Goal: Book appointment/travel/reservation

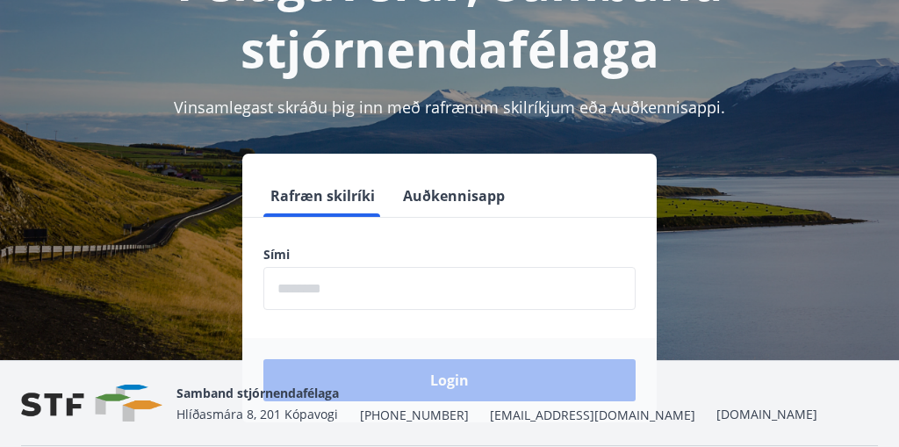
scroll to position [171, 0]
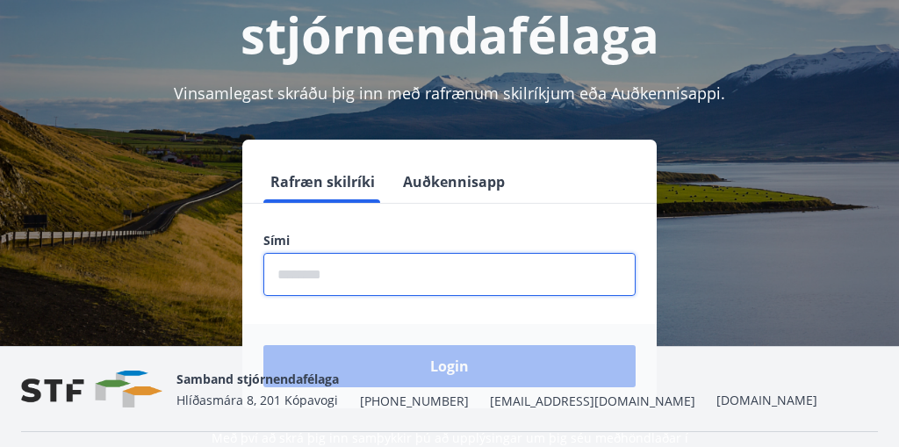
click at [298, 269] on input "phone" at bounding box center [449, 274] width 372 height 43
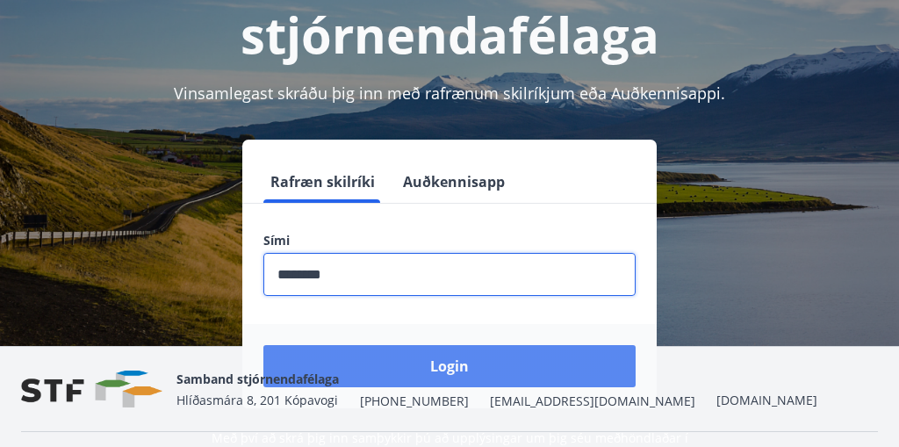
type input "********"
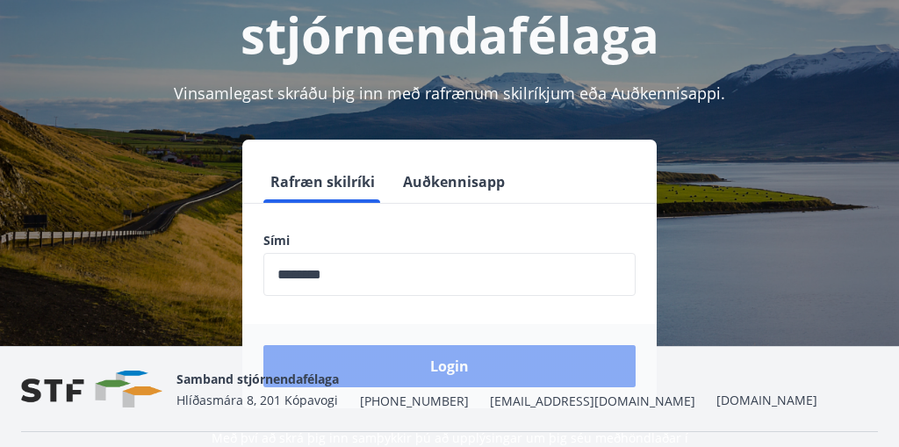
click at [473, 359] on button "Login" at bounding box center [449, 366] width 372 height 42
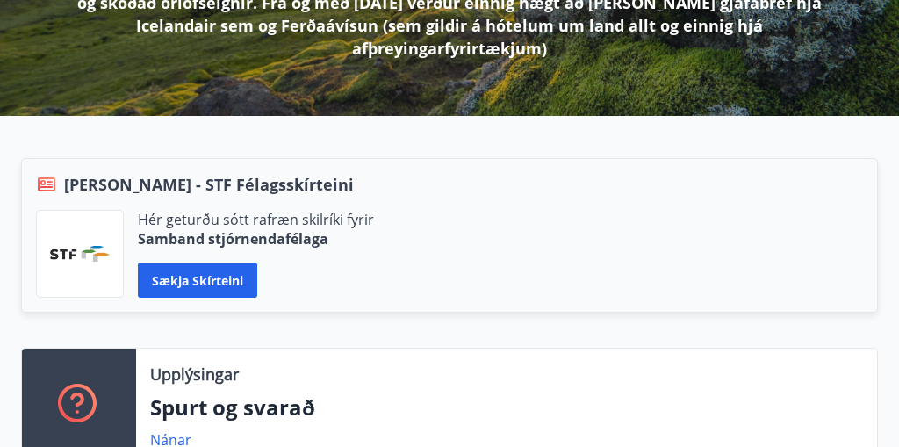
scroll to position [333, 0]
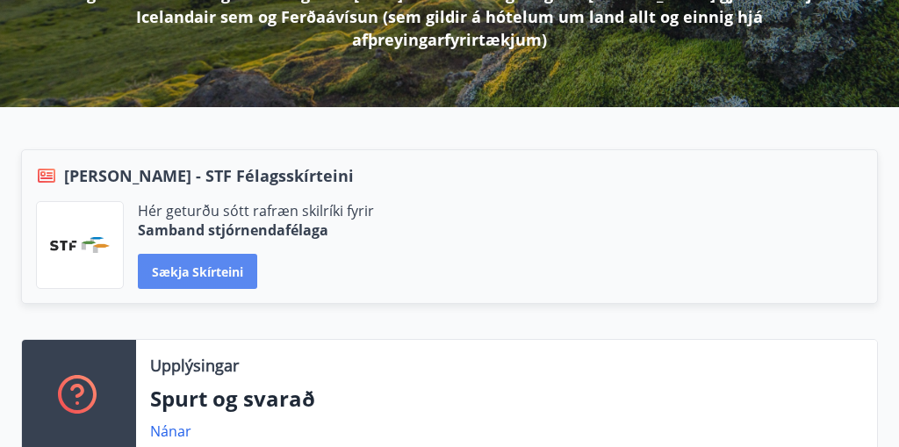
click at [212, 256] on button "Sækja skírteini" at bounding box center [197, 271] width 119 height 35
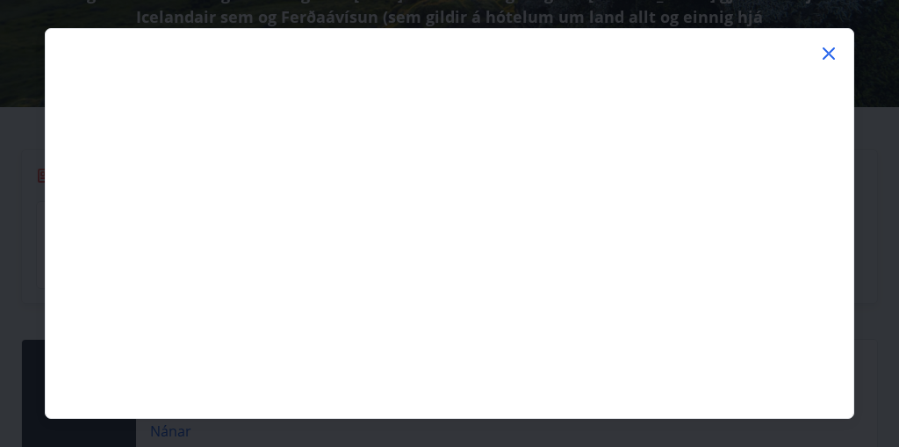
click at [826, 61] on icon at bounding box center [828, 53] width 21 height 21
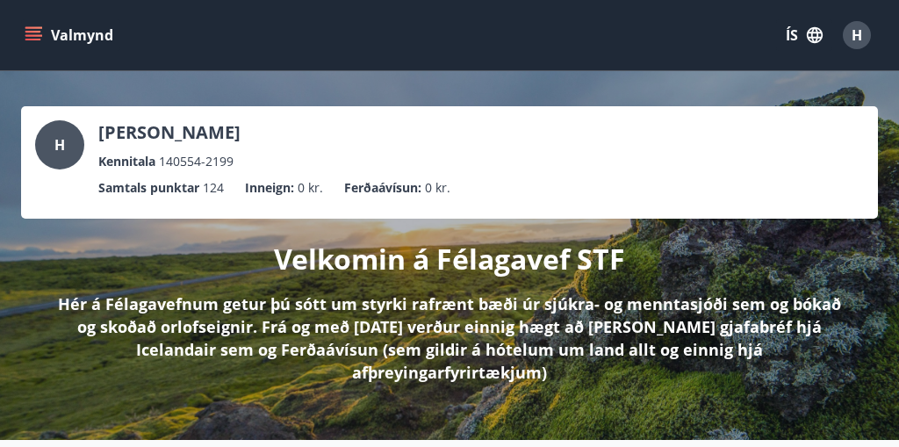
scroll to position [0, 0]
click at [409, 190] on p "Ferðaávísun :" at bounding box center [382, 187] width 77 height 19
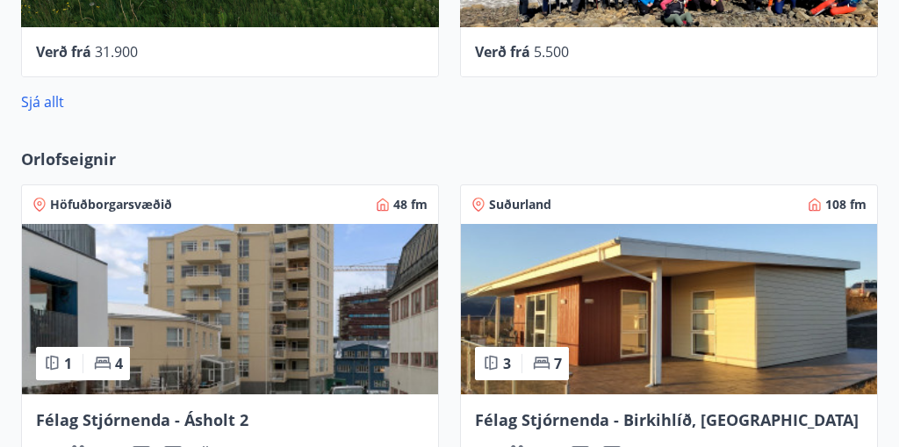
scroll to position [1263, 0]
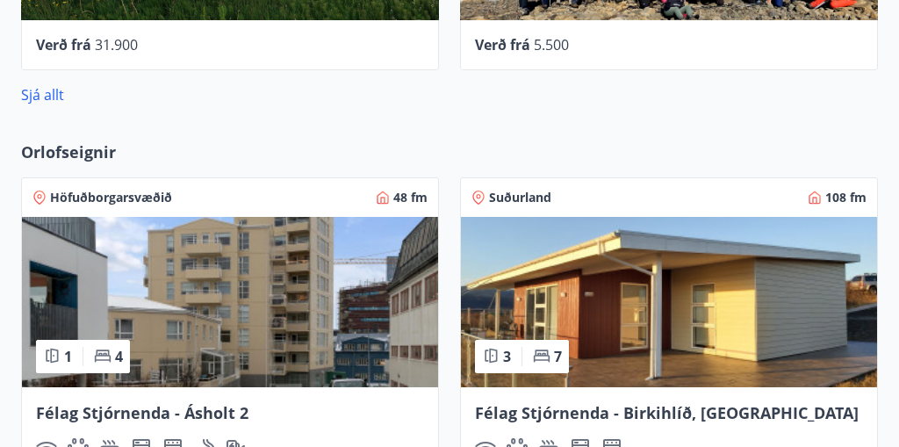
click at [118, 189] on span "Höfuðborgarsvæðið" at bounding box center [111, 198] width 122 height 18
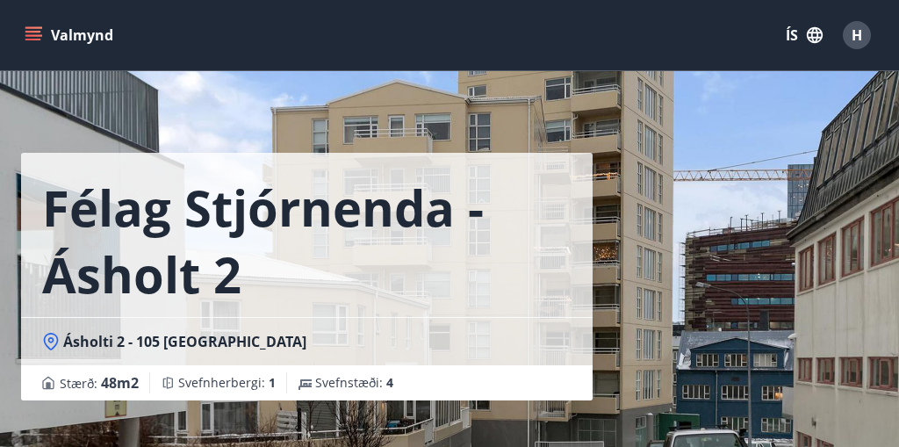
click at [228, 229] on h1 "Félag Stjórnenda - Ásholt 2" at bounding box center [306, 240] width 529 height 133
click at [325, 418] on div "Félag Stjórnenda - Ásholt 2 Ásholti 2 - 105 Reykjavík Stærð : 48 m2 Svefnherber…" at bounding box center [306, 263] width 571 height 527
click at [172, 127] on div "Félag Stjórnenda - Ásholt 2 Ásholti 2 - 105 Reykjavík Stærð : 48 m2 Svefnherber…" at bounding box center [306, 200] width 571 height 400
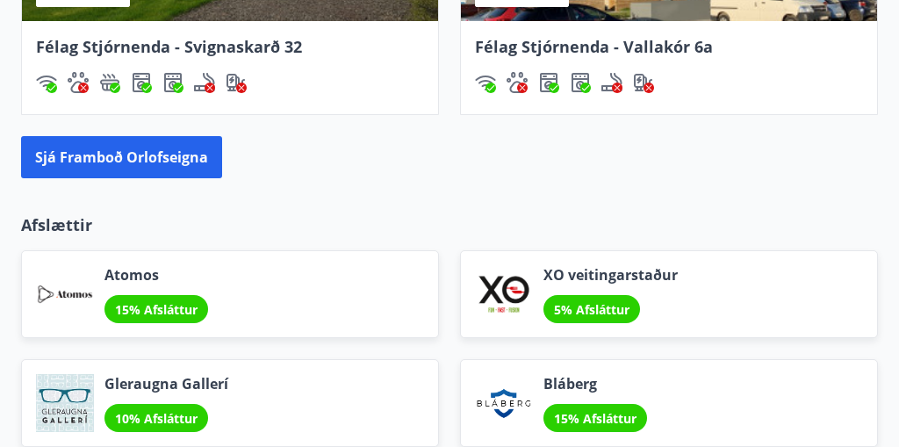
scroll to position [1974, 0]
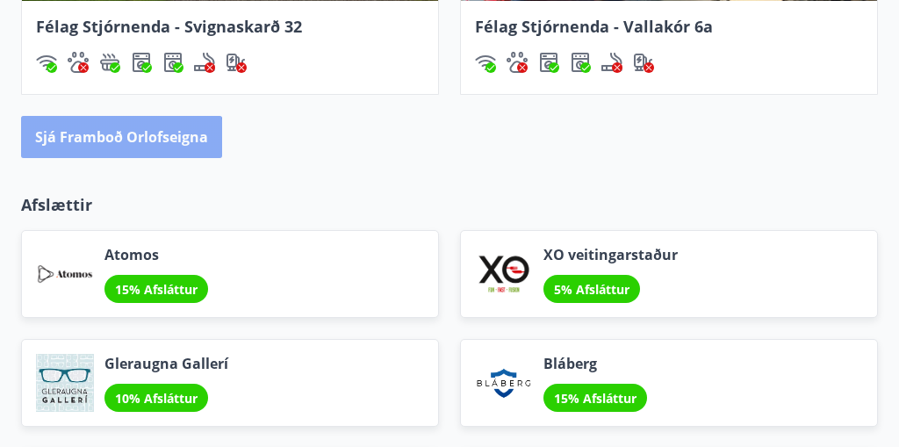
click at [95, 118] on button "Sjá framboð orlofseigna" at bounding box center [121, 137] width 201 height 42
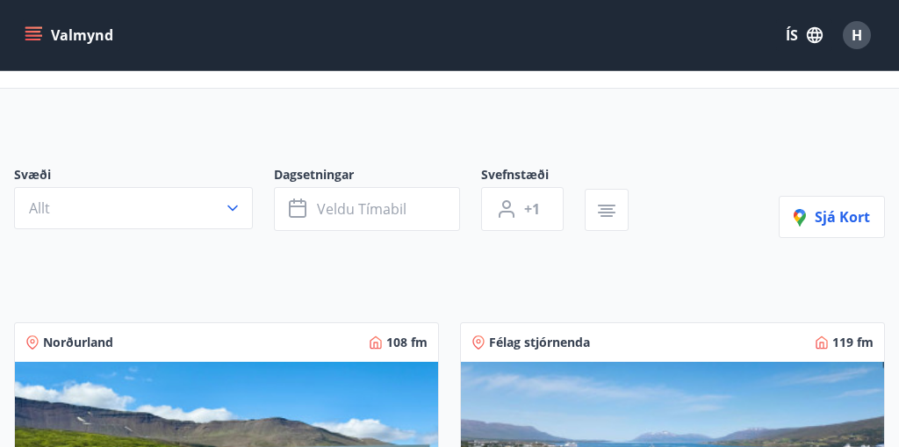
scroll to position [72, 0]
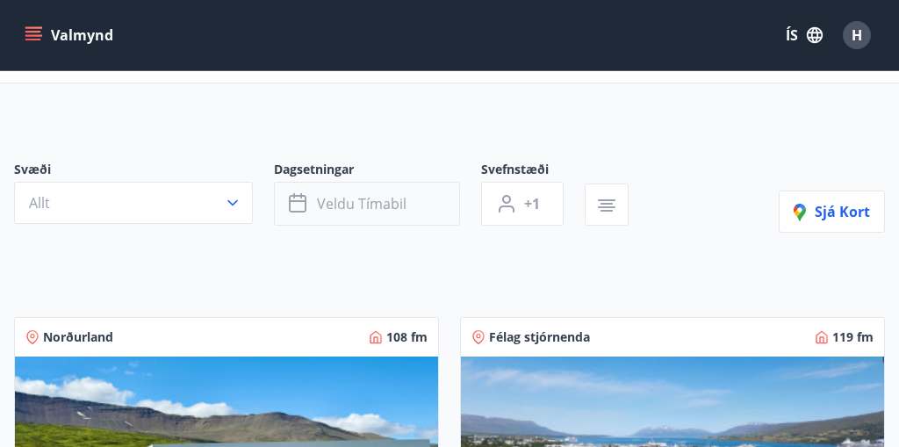
click at [344, 200] on span "Veldu tímabil" at bounding box center [362, 203] width 90 height 19
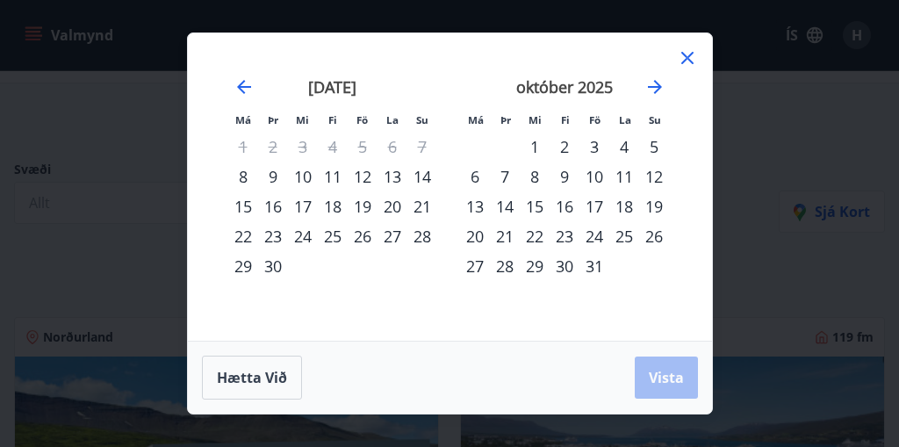
click at [426, 237] on div "28" at bounding box center [422, 236] width 30 height 30
click at [424, 177] on div "14" at bounding box center [422, 176] width 30 height 30
click at [679, 384] on span "Vista" at bounding box center [666, 377] width 35 height 19
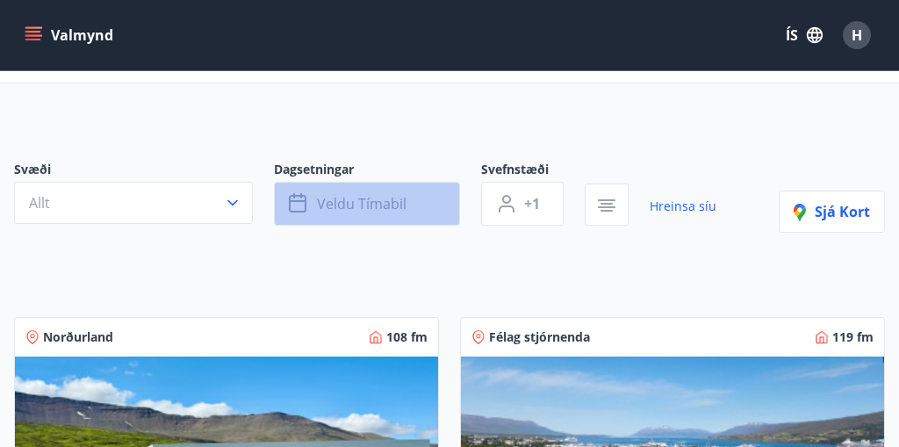
click at [303, 201] on icon "button" at bounding box center [298, 201] width 18 height 2
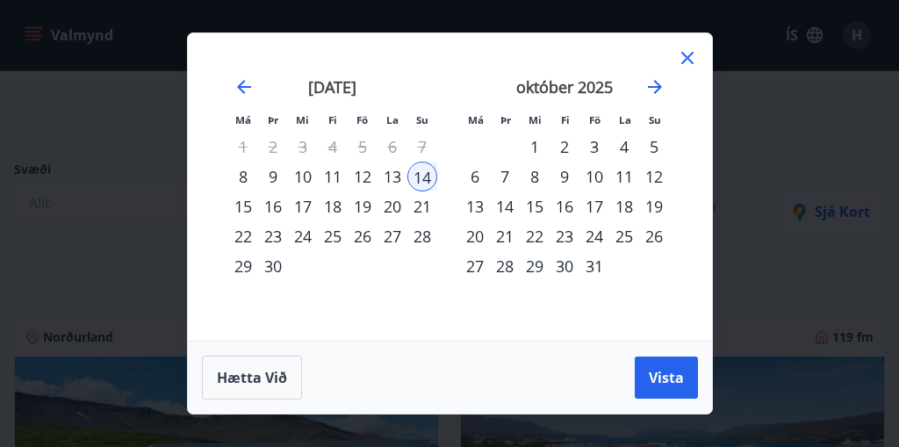
click at [420, 175] on div "14" at bounding box center [422, 176] width 30 height 30
click at [652, 394] on button "Vista" at bounding box center [666, 377] width 63 height 42
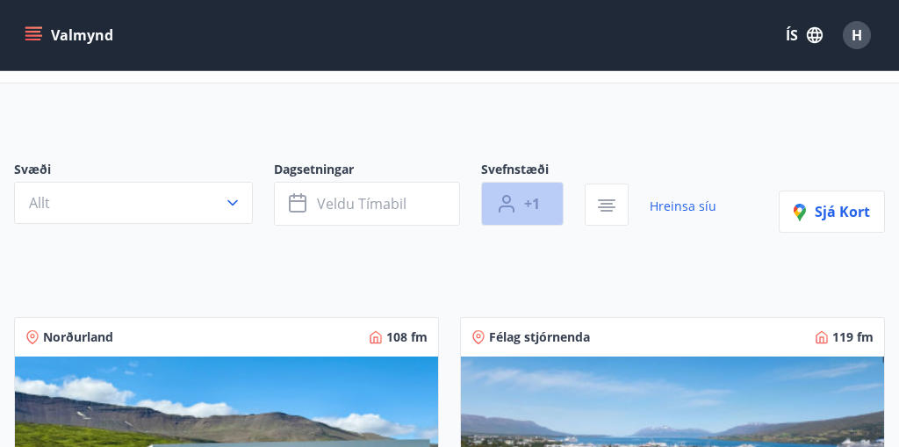
click at [511, 207] on icon "button" at bounding box center [507, 208] width 16 height 7
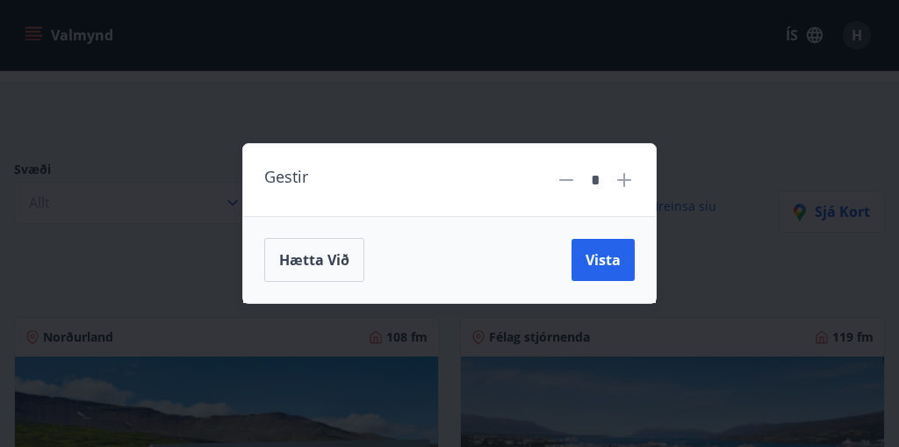
click at [628, 178] on icon at bounding box center [624, 179] width 21 height 21
type input "*"
click at [592, 262] on span "Vista" at bounding box center [602, 259] width 35 height 19
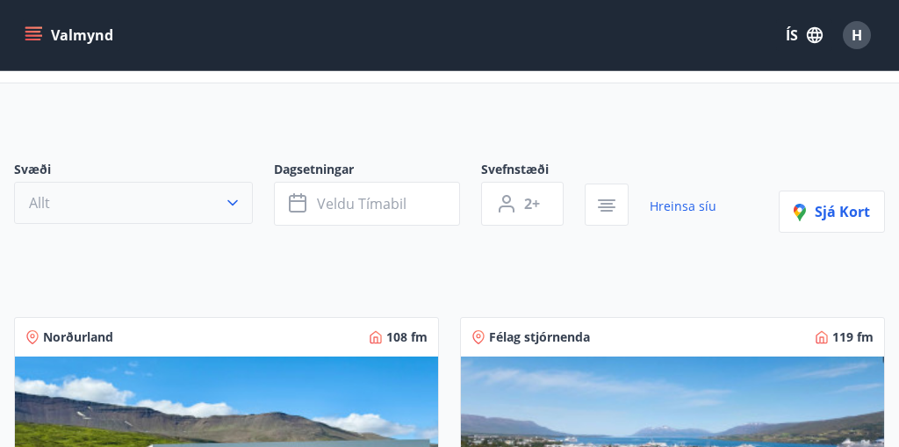
click at [233, 204] on icon "button" at bounding box center [232, 203] width 11 height 6
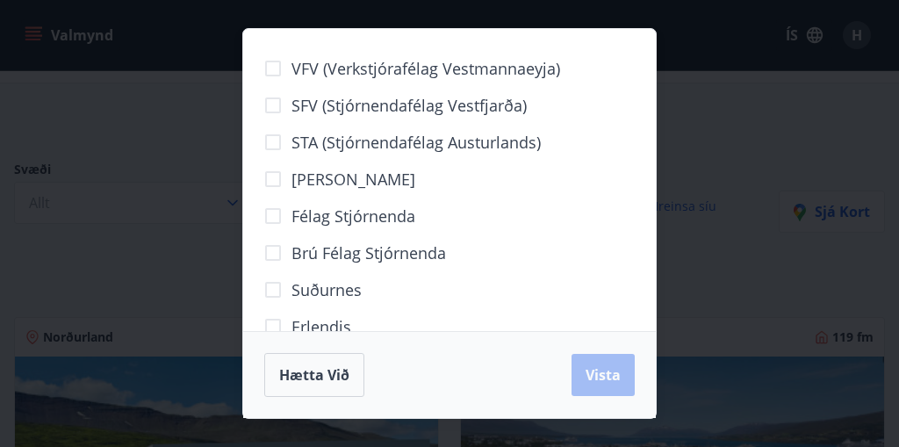
click at [309, 184] on span "Berg" at bounding box center [353, 179] width 124 height 23
click at [592, 374] on span "Vista" at bounding box center [602, 374] width 35 height 19
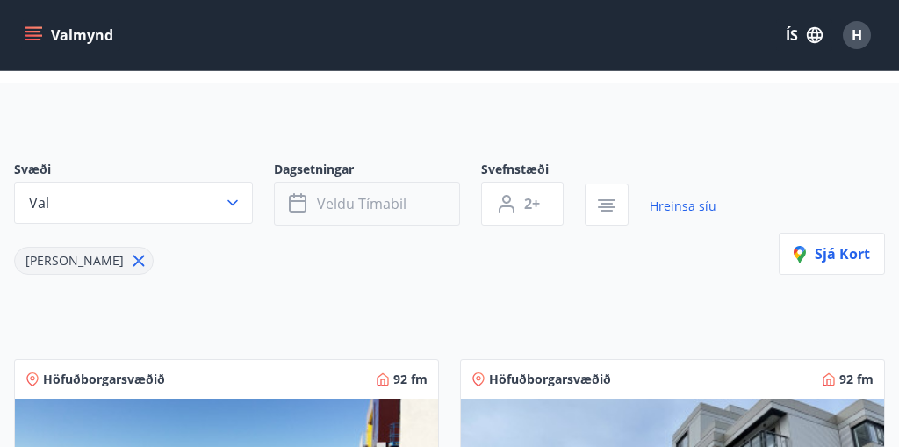
click at [302, 200] on icon "button" at bounding box center [298, 201] width 18 height 2
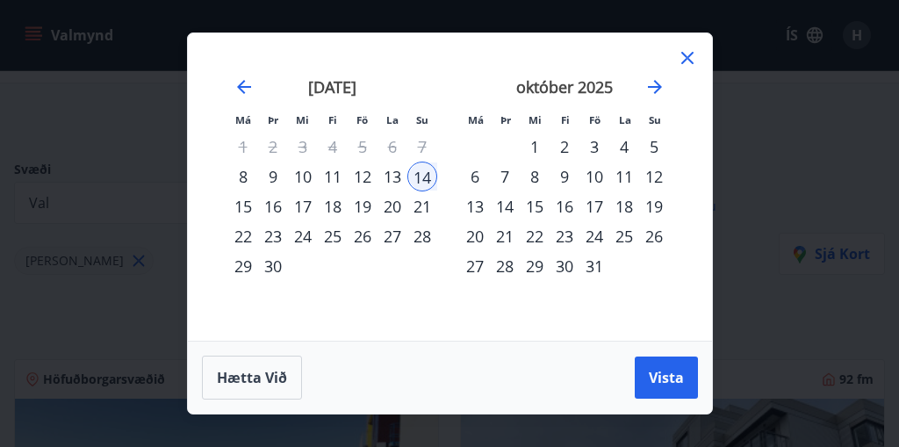
click at [307, 206] on div "17" at bounding box center [303, 206] width 30 height 30
click at [272, 202] on div "16" at bounding box center [273, 206] width 30 height 30
click at [420, 178] on div "14" at bounding box center [422, 176] width 30 height 30
click at [247, 207] on div "15" at bounding box center [243, 206] width 30 height 30
click at [301, 205] on div "17" at bounding box center [303, 206] width 30 height 30
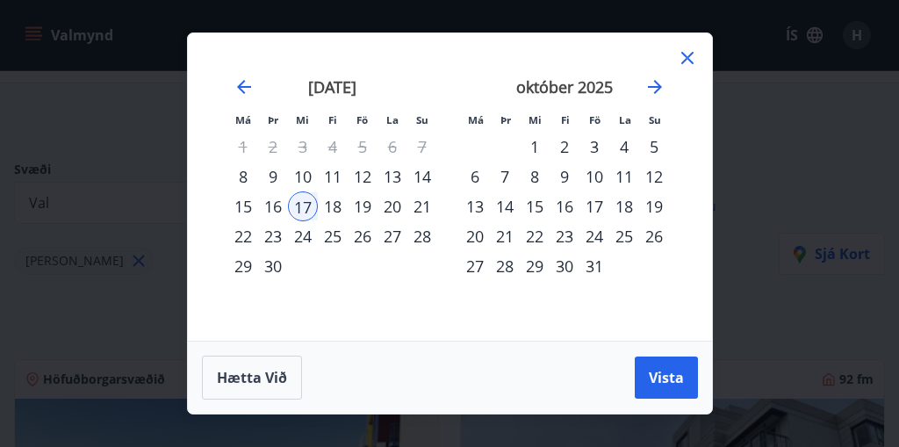
click at [362, 211] on div "19" at bounding box center [363, 206] width 30 height 30
click at [673, 371] on span "Vista" at bounding box center [666, 377] width 35 height 19
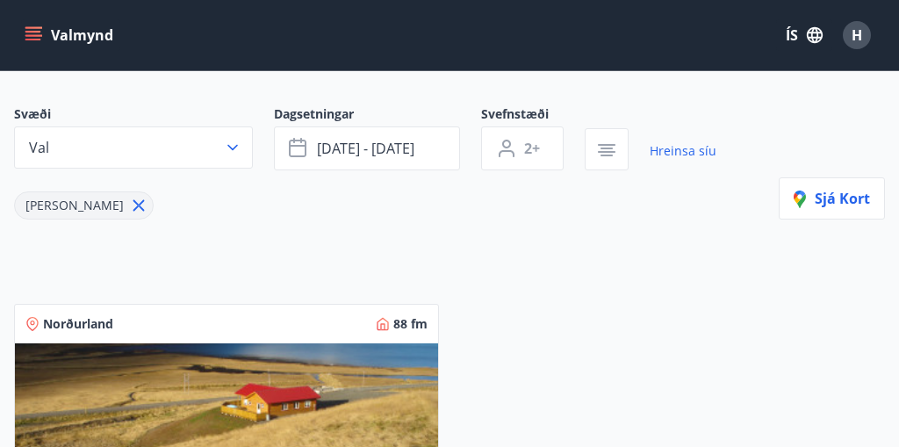
scroll to position [120, 0]
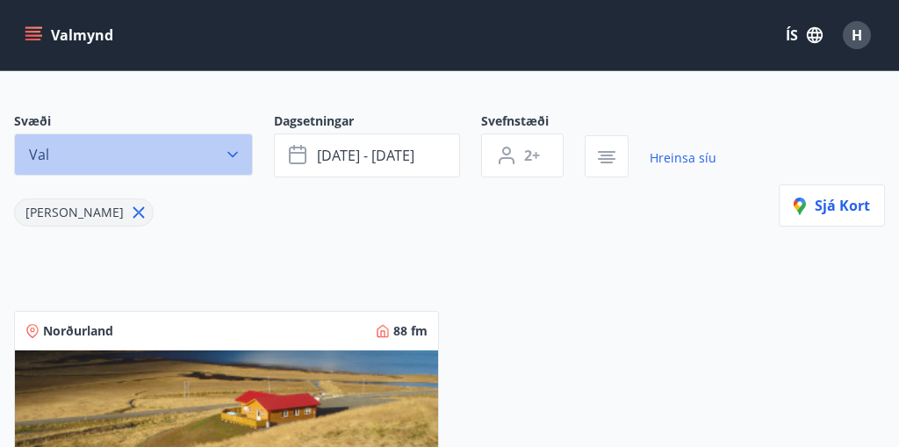
click at [240, 149] on icon "button" at bounding box center [233, 155] width 18 height 18
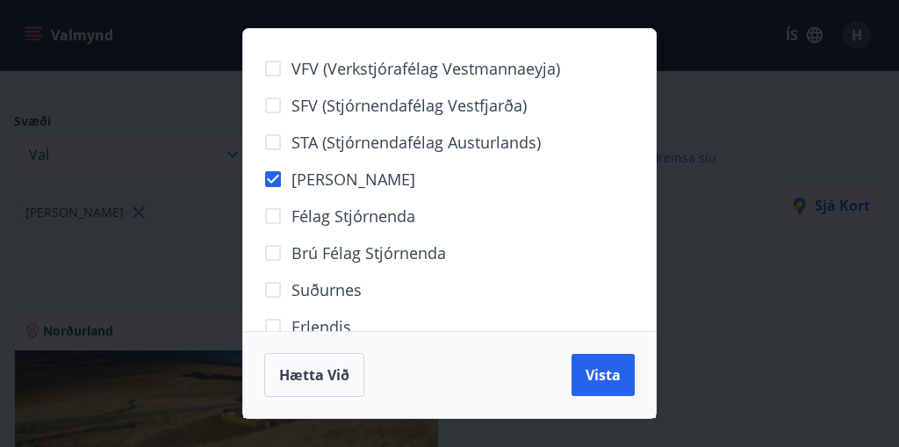
click at [731, 297] on div "VFV (Verkstjórafélag Vestmannaeyja) SFV (Stjórnendafélag Vestfjarða) STA (Stjór…" at bounding box center [449, 223] width 899 height 447
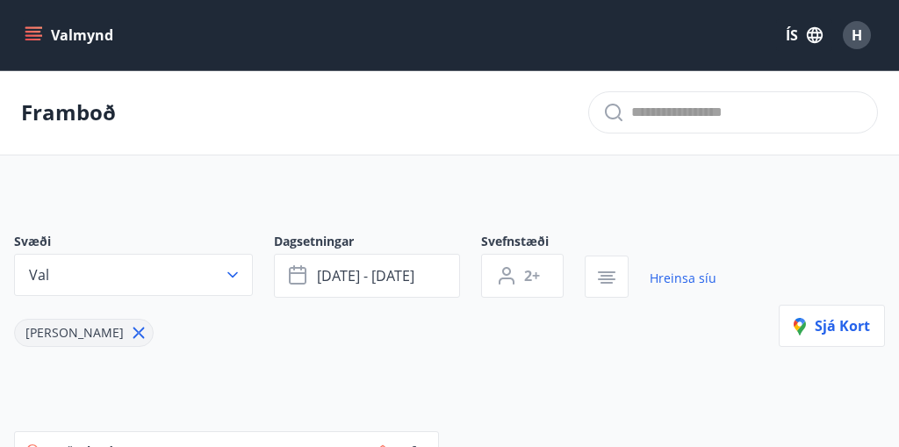
scroll to position [0, 0]
click at [133, 335] on icon at bounding box center [138, 332] width 11 height 11
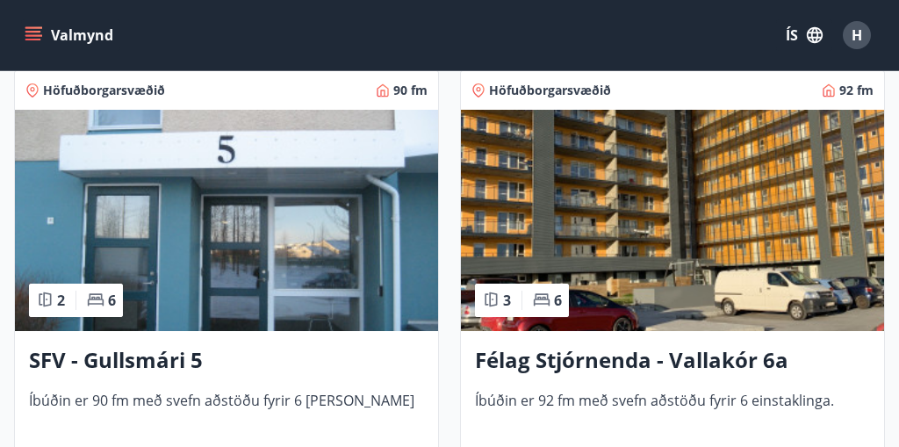
scroll to position [1258, 0]
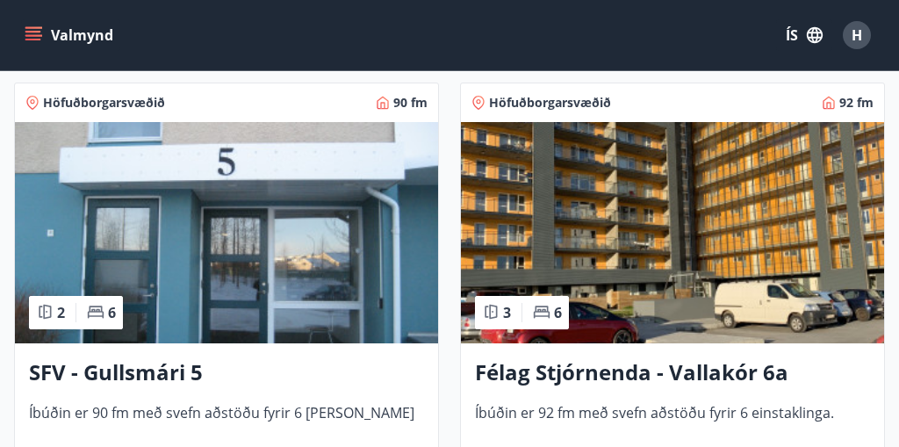
click at [655, 268] on img at bounding box center [672, 232] width 423 height 221
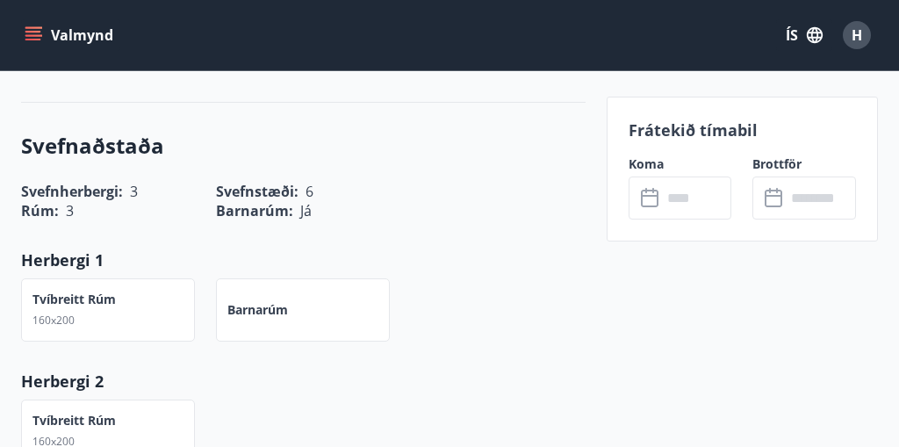
scroll to position [898, 0]
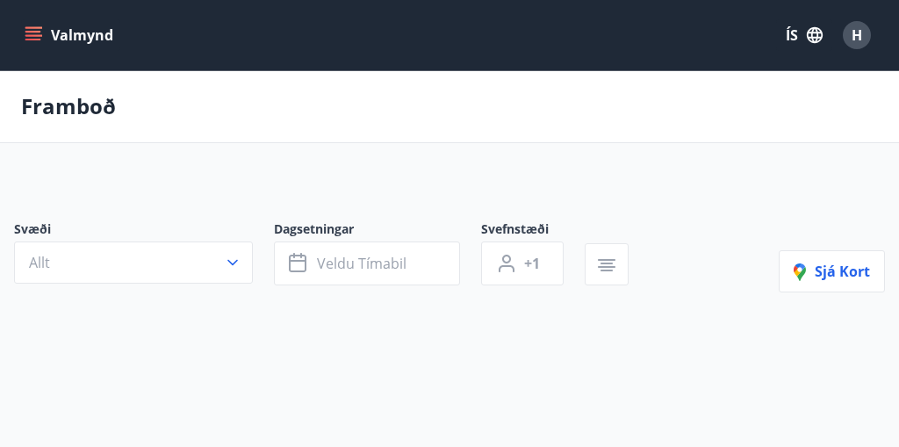
type input "*"
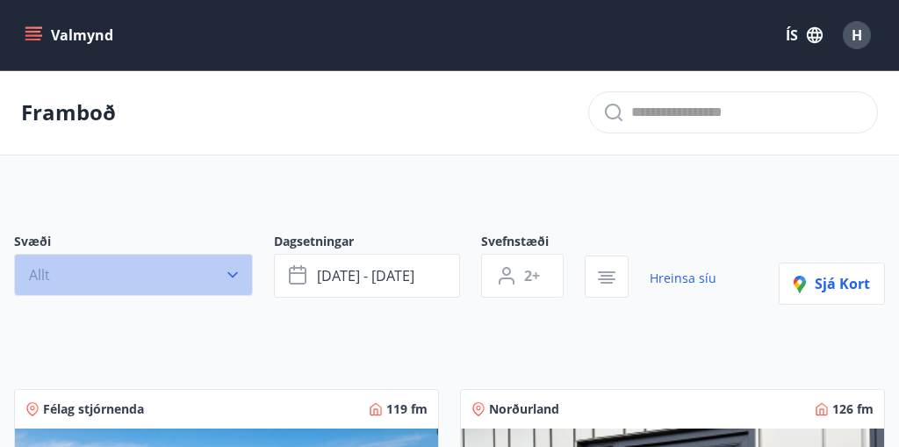
click at [233, 277] on icon "button" at bounding box center [232, 275] width 11 height 6
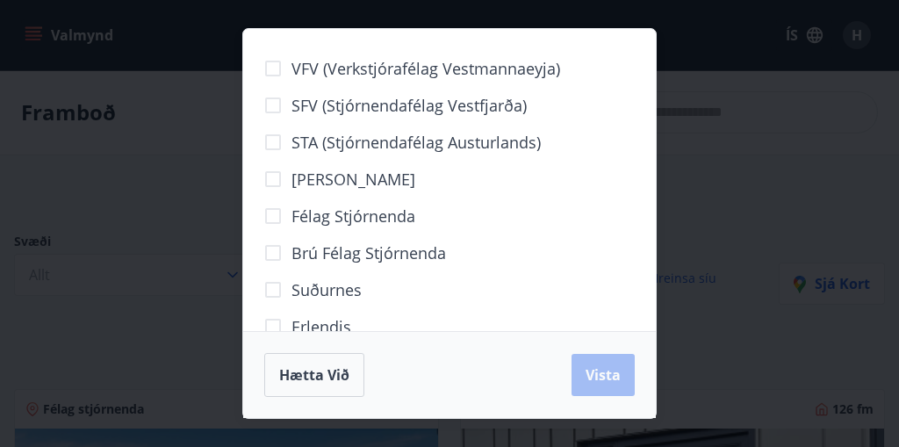
click at [201, 275] on div "VFV (Verkstjórafélag Vestmannaeyja) SFV (Stjórnendafélag Vestfjarða) STA (Stjór…" at bounding box center [449, 223] width 899 height 447
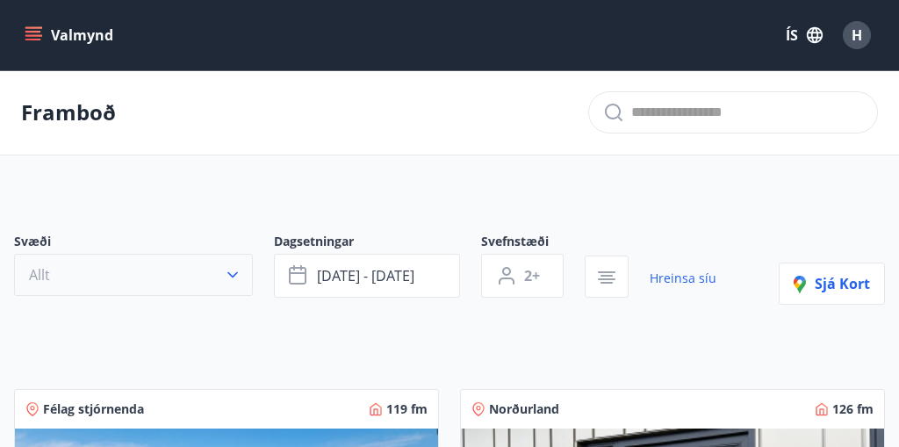
click at [35, 268] on span "Allt" at bounding box center [39, 274] width 21 height 19
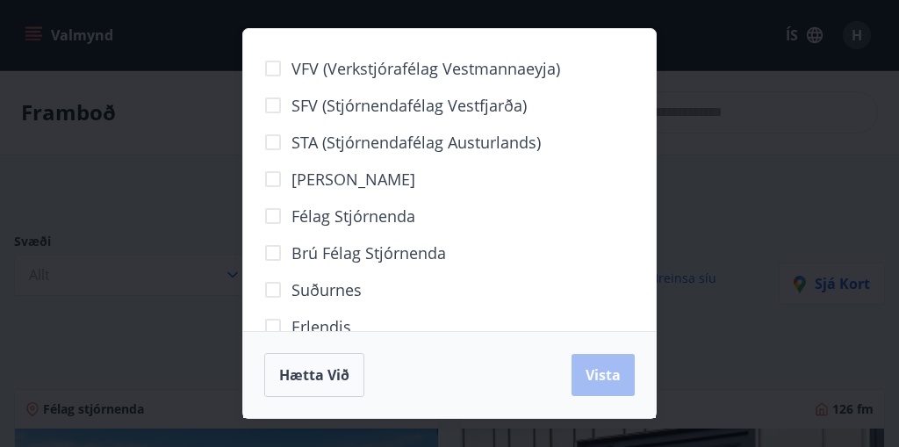
click at [600, 380] on div "Hætta við Vista" at bounding box center [449, 375] width 370 height 44
click at [89, 363] on div "VFV (Verkstjórafélag Vestmannaeyja) SFV (Stjórnendafélag Vestfjarða) STA (Stjór…" at bounding box center [449, 223] width 899 height 447
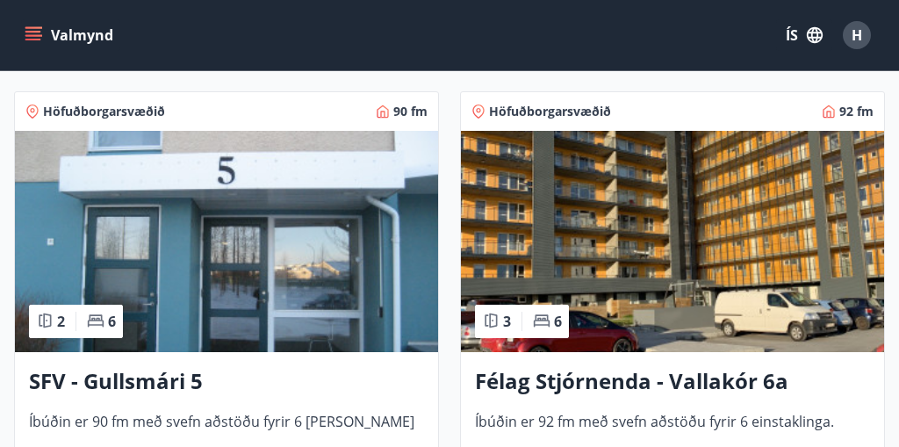
scroll to position [1246, 0]
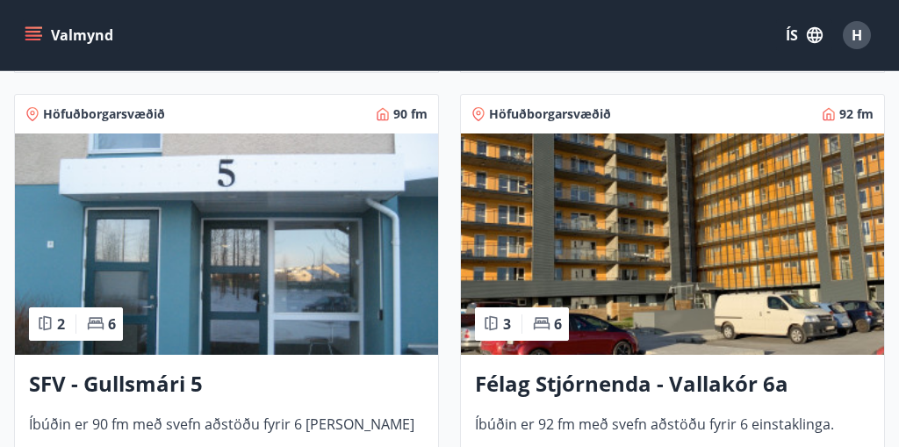
click at [147, 383] on h3 "SFV - Gullsmári 5" at bounding box center [226, 385] width 395 height 32
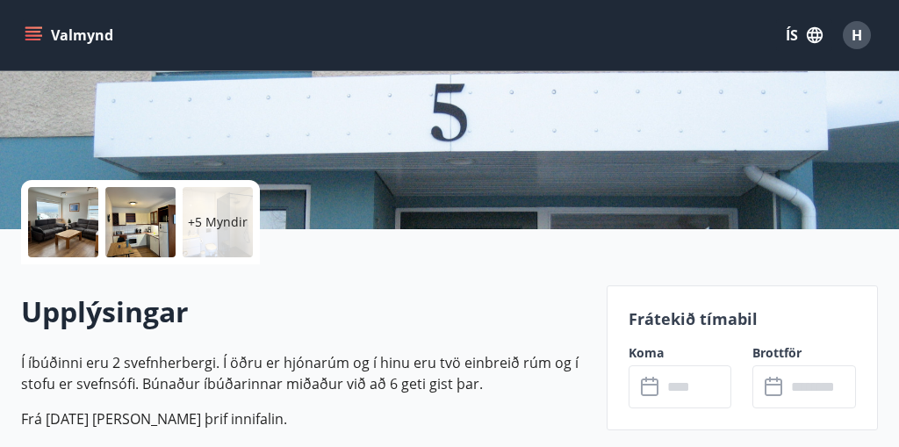
scroll to position [292, 0]
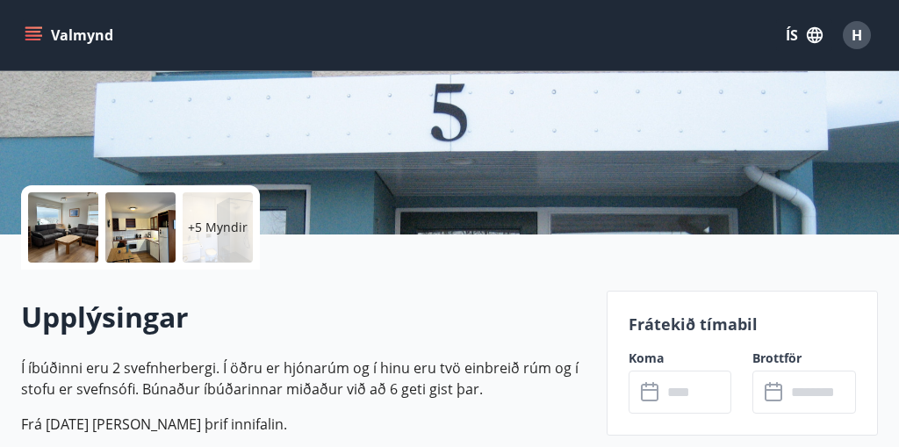
click at [99, 225] on div "+5 Myndir" at bounding box center [140, 227] width 239 height 84
click at [68, 231] on div at bounding box center [63, 227] width 70 height 70
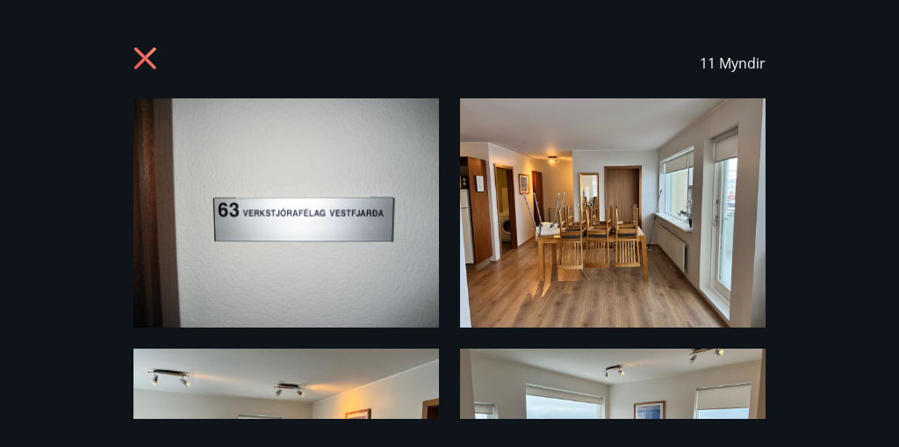
click at [746, 284] on img at bounding box center [612, 212] width 305 height 229
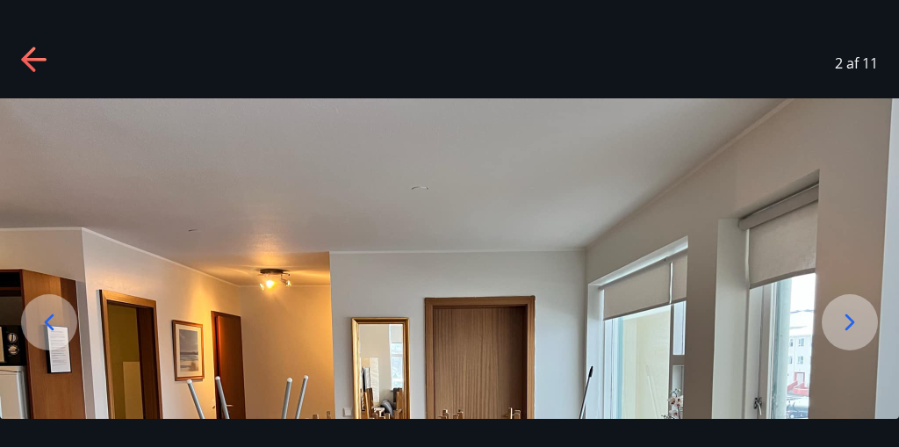
click at [824, 238] on img at bounding box center [449, 435] width 899 height 674
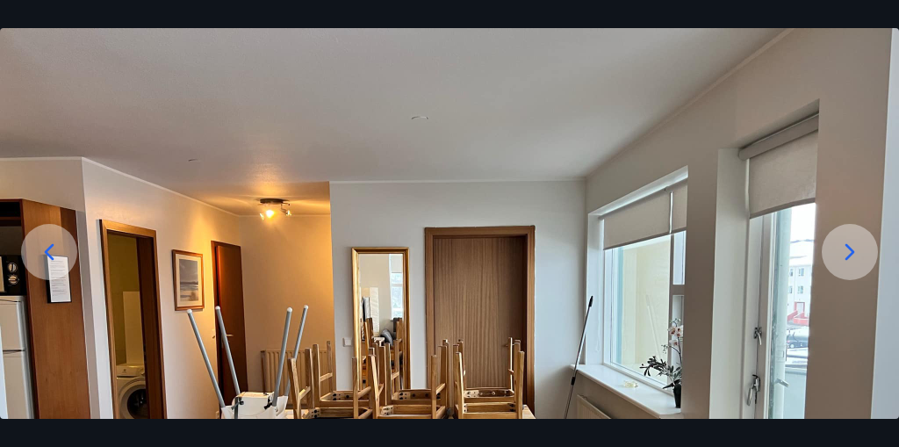
click at [847, 254] on icon at bounding box center [850, 252] width 28 height 28
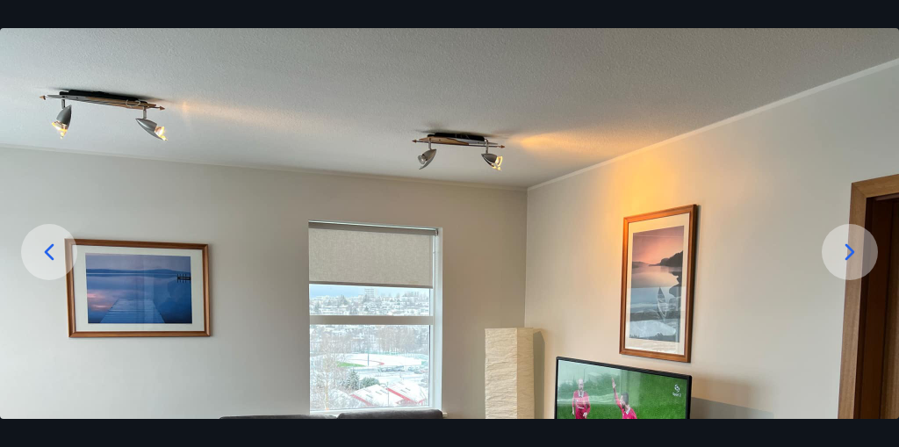
click at [847, 254] on icon at bounding box center [850, 252] width 28 height 28
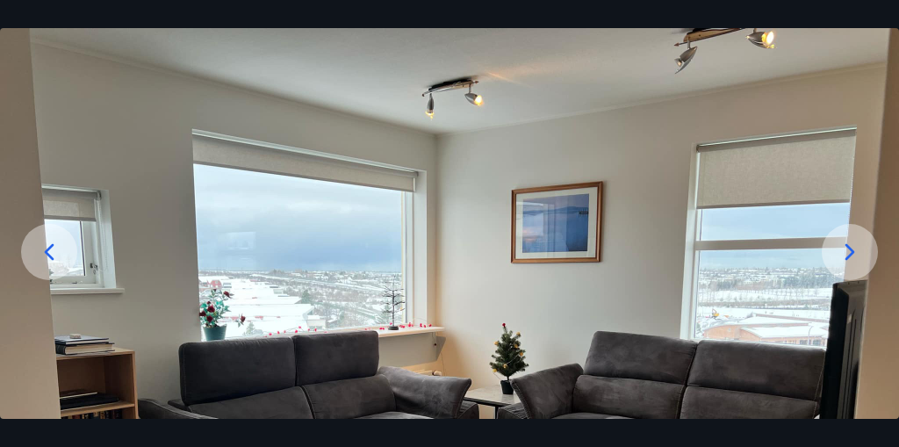
click at [642, 200] on img at bounding box center [449, 365] width 899 height 674
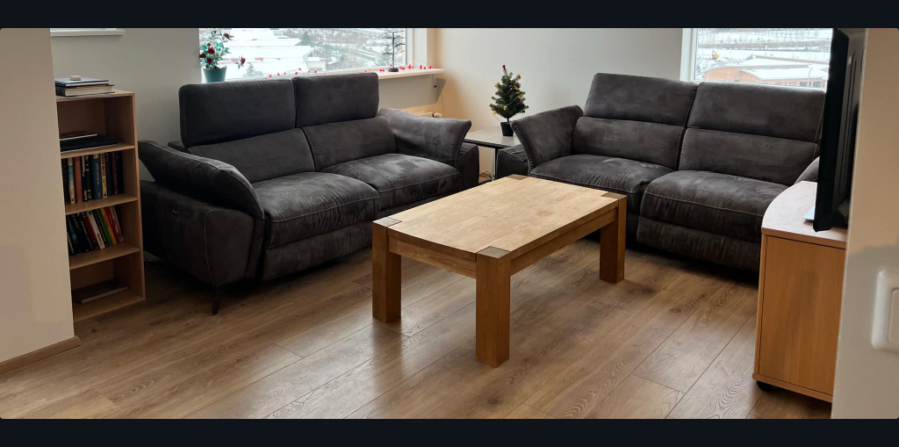
scroll to position [342, 0]
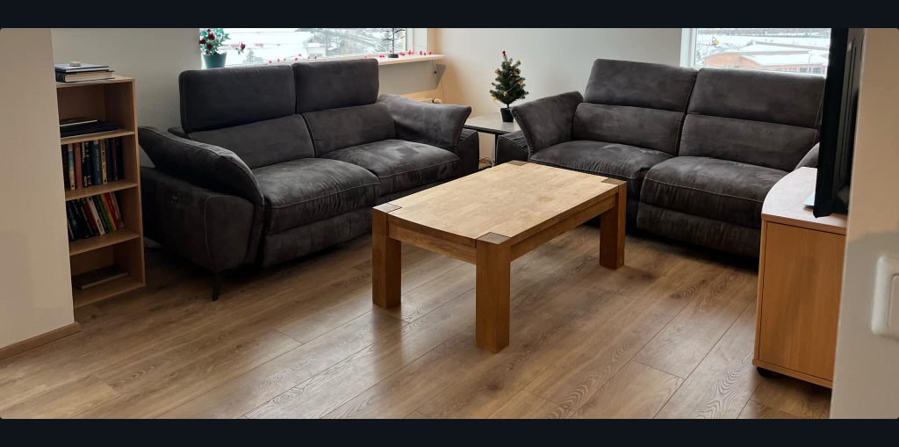
click at [18, 153] on img at bounding box center [449, 93] width 899 height 674
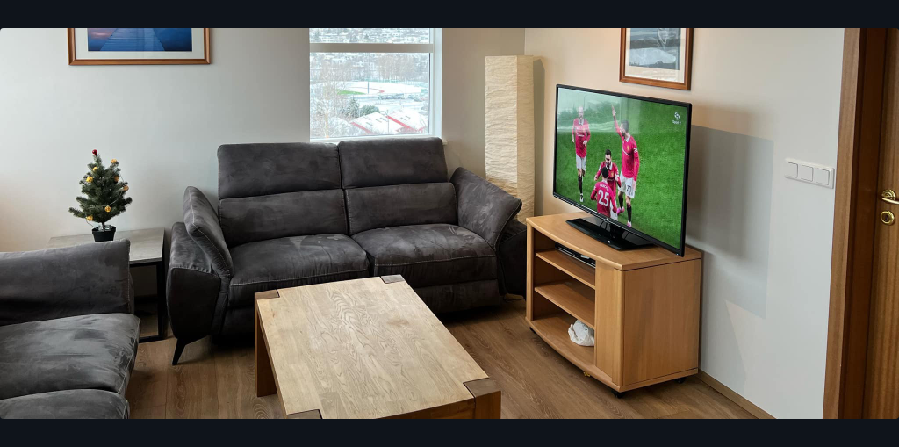
click at [391, 340] on img at bounding box center [449, 93] width 899 height 674
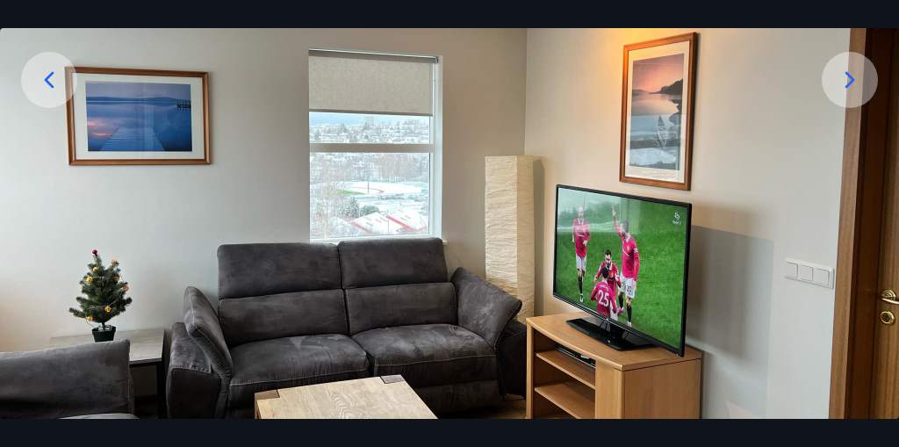
scroll to position [248, 0]
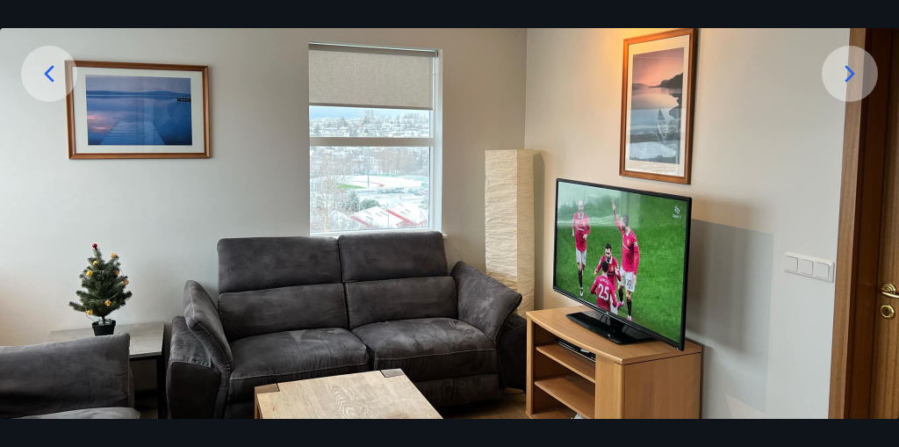
click at [858, 85] on icon at bounding box center [850, 74] width 28 height 28
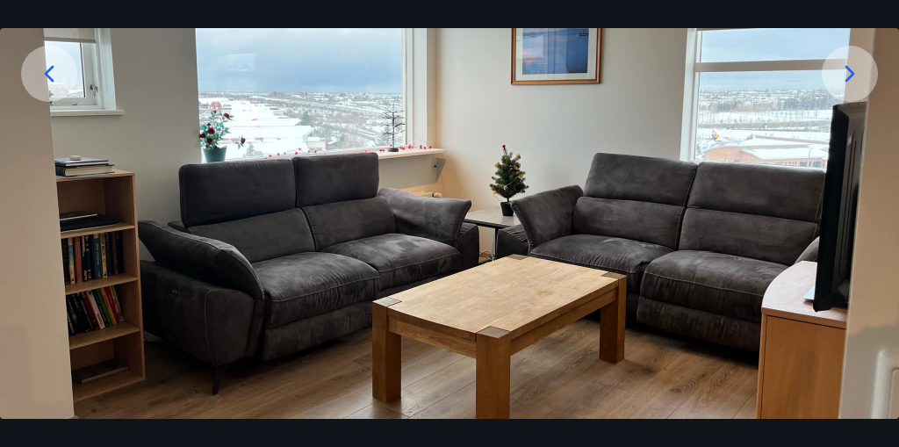
click at [855, 75] on icon at bounding box center [850, 74] width 28 height 28
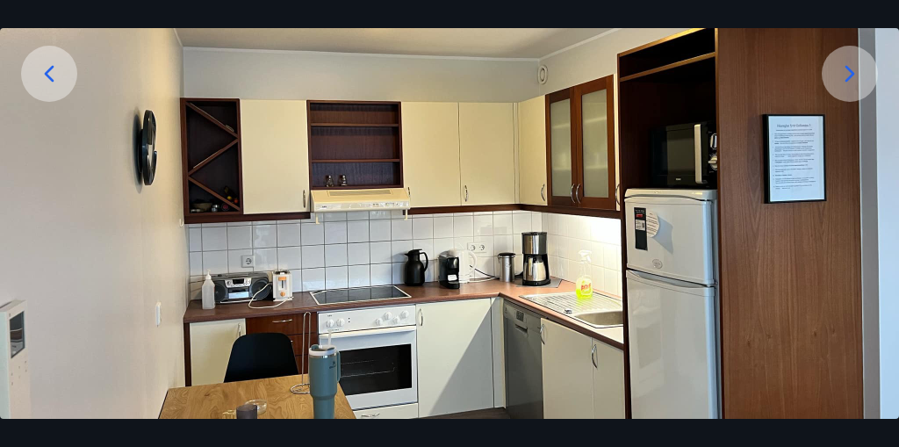
click at [857, 73] on icon at bounding box center [850, 74] width 28 height 28
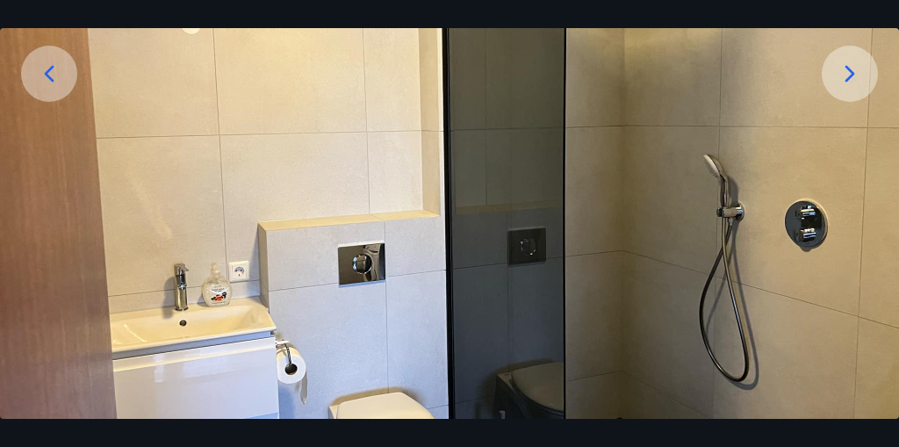
click at [857, 73] on icon at bounding box center [850, 74] width 28 height 28
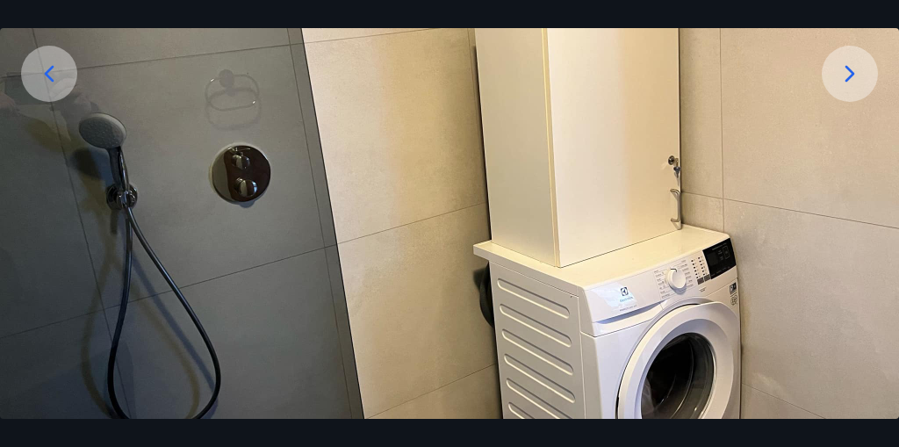
click at [857, 73] on icon at bounding box center [850, 74] width 28 height 28
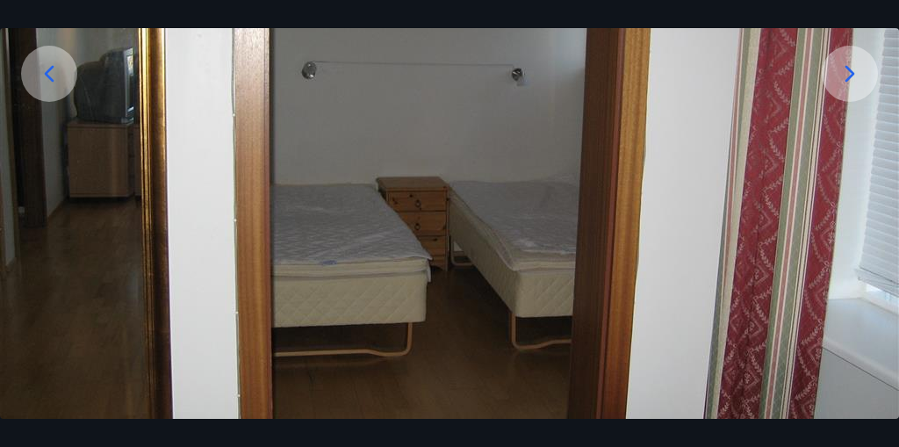
click at [857, 73] on icon at bounding box center [850, 74] width 28 height 28
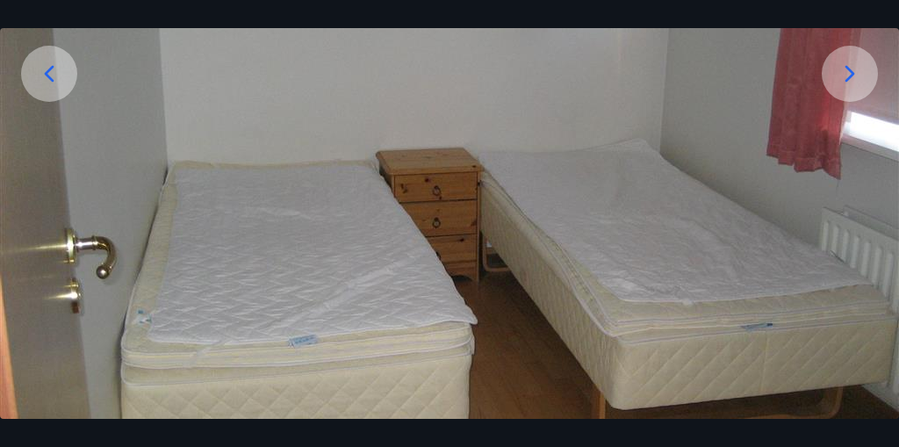
click at [857, 73] on icon at bounding box center [850, 74] width 28 height 28
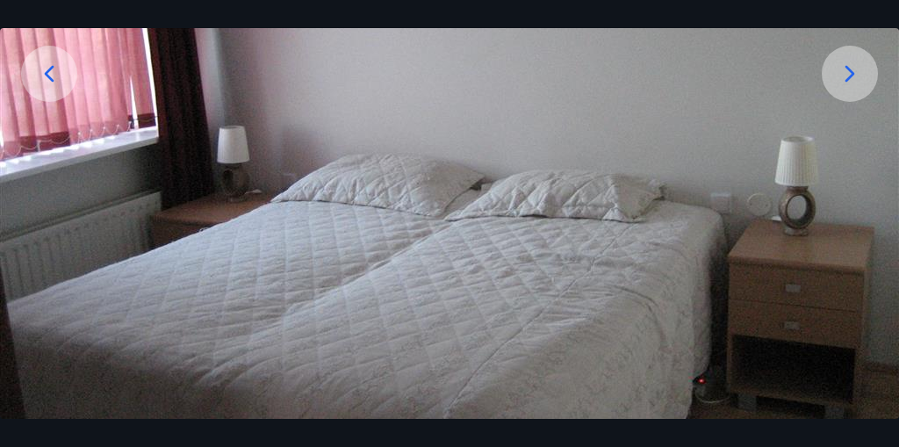
click at [857, 73] on icon at bounding box center [850, 74] width 28 height 28
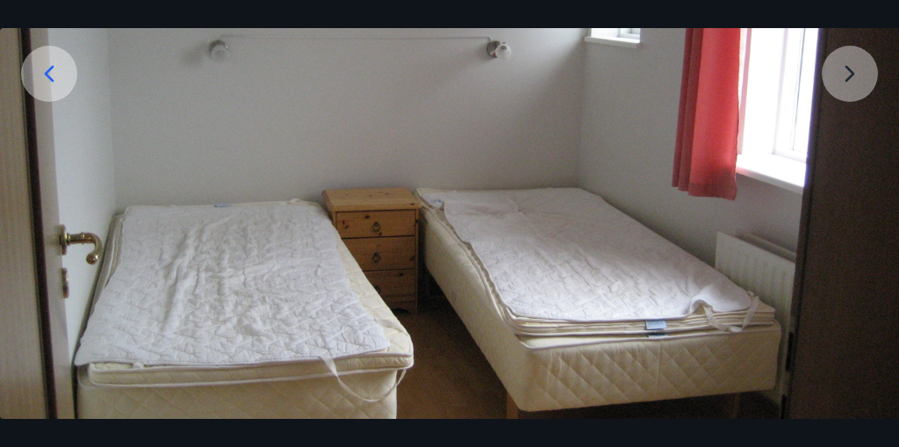
click at [857, 73] on img at bounding box center [449, 187] width 899 height 674
click at [40, 74] on icon at bounding box center [49, 74] width 28 height 28
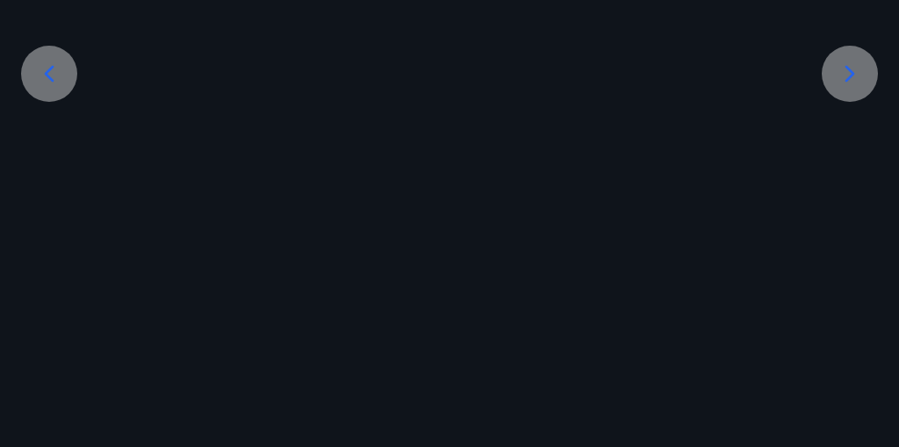
click at [40, 74] on icon at bounding box center [49, 74] width 28 height 28
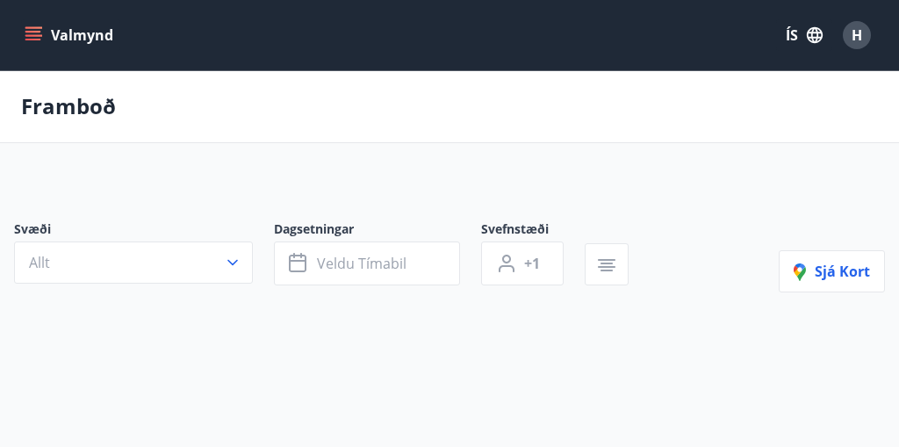
type input "*"
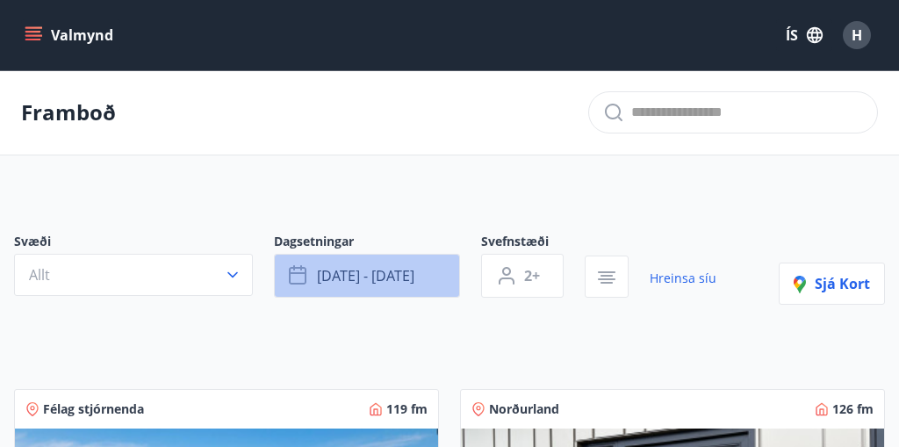
click at [384, 275] on span "sep 17 - sep 19" at bounding box center [365, 275] width 97 height 19
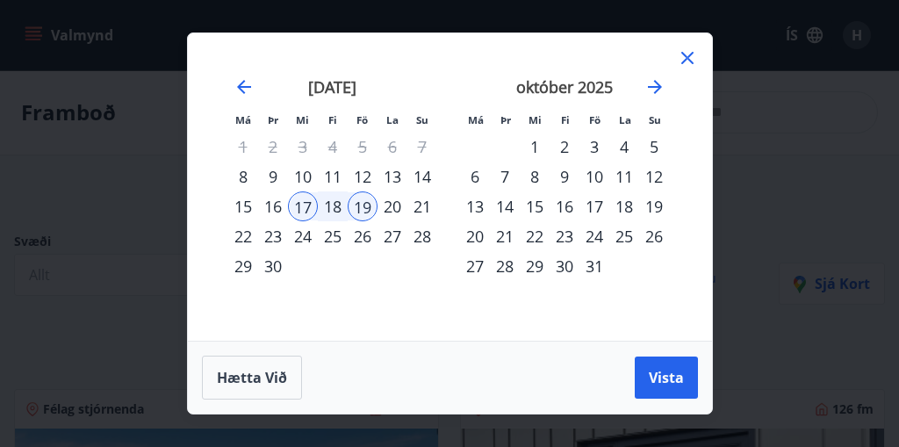
click at [298, 238] on div "24" at bounding box center [303, 236] width 30 height 30
click at [366, 230] on div "26" at bounding box center [363, 236] width 30 height 30
click at [307, 173] on div "10" at bounding box center [303, 176] width 30 height 30
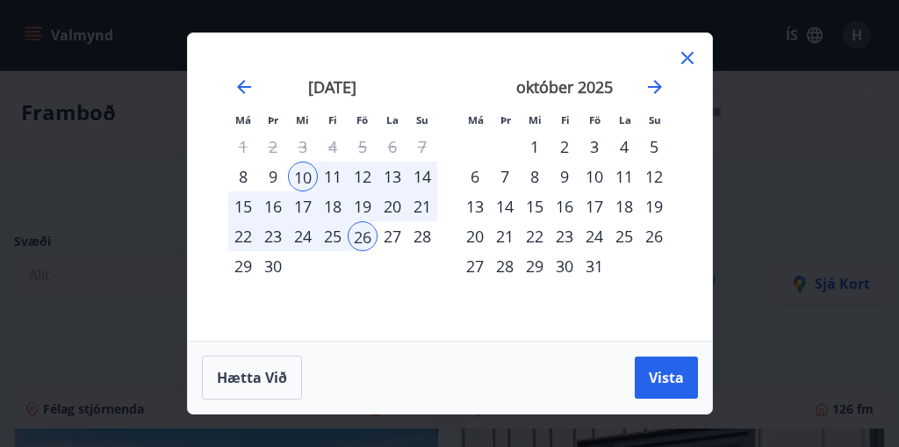
click at [392, 176] on div "13" at bounding box center [392, 176] width 30 height 30
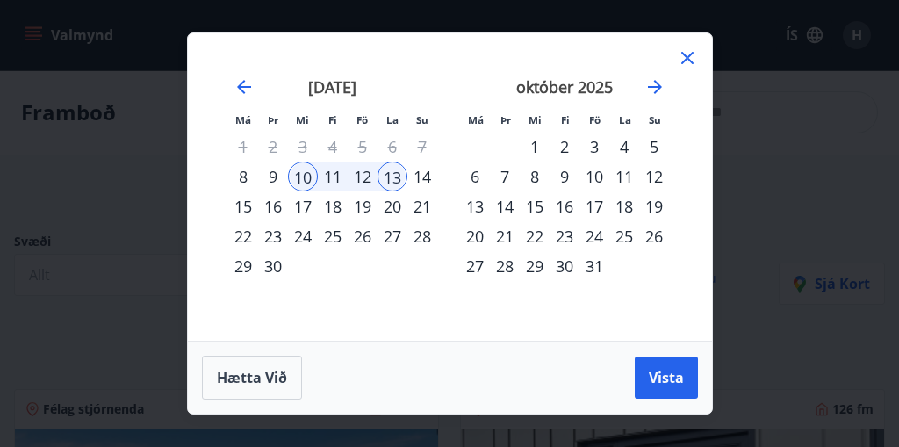
click at [363, 179] on div "12" at bounding box center [363, 176] width 30 height 30
click at [298, 176] on div "10" at bounding box center [303, 176] width 30 height 30
click at [364, 178] on div "12" at bounding box center [363, 176] width 30 height 30
click at [690, 379] on button "Vista" at bounding box center [666, 377] width 63 height 42
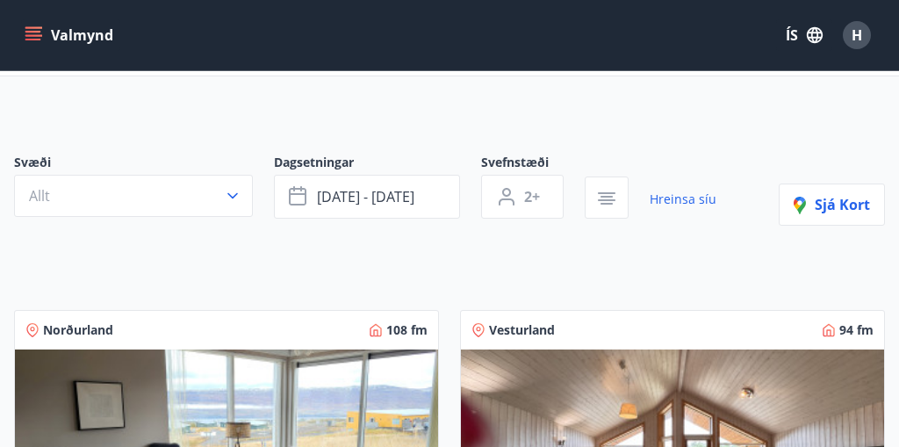
scroll to position [87, 0]
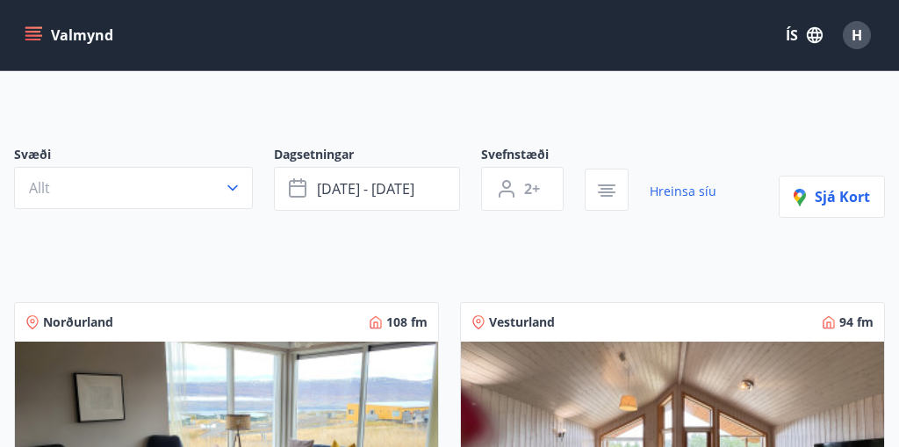
click at [33, 158] on span "Svæði" at bounding box center [144, 156] width 260 height 21
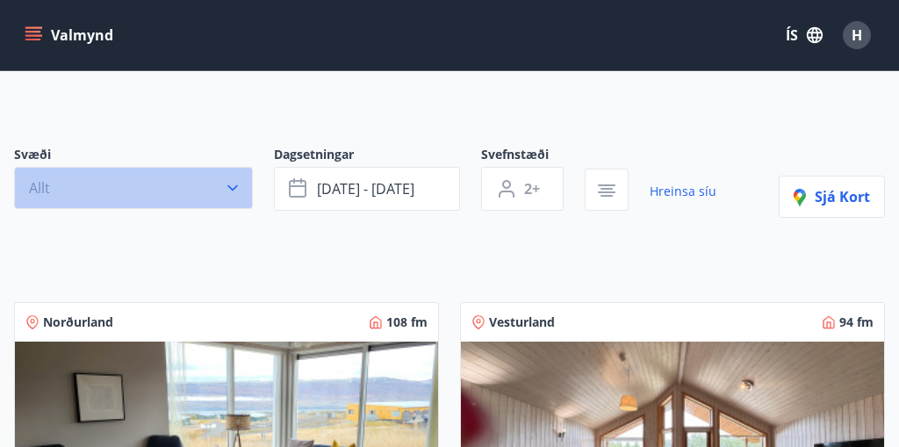
click at [38, 185] on span "Allt" at bounding box center [39, 187] width 21 height 19
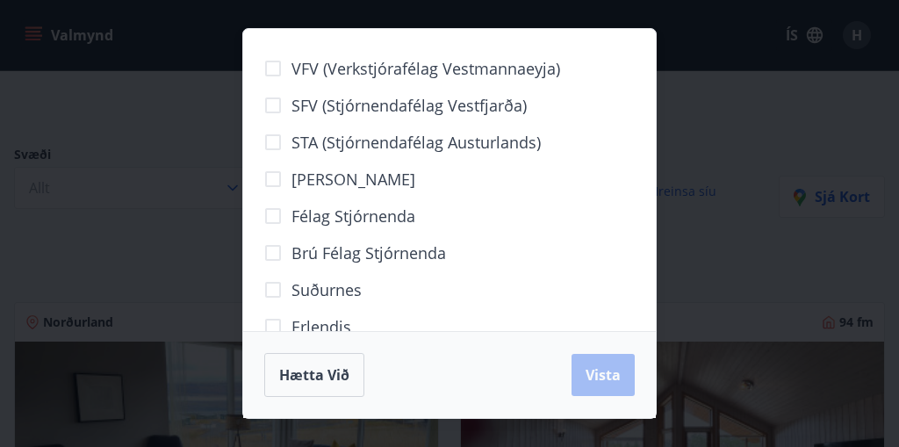
click at [420, 319] on div "Erlendis" at bounding box center [449, 326] width 370 height 37
click at [305, 181] on span "Berg" at bounding box center [353, 179] width 124 height 23
click at [600, 368] on span "Vista" at bounding box center [602, 374] width 35 height 19
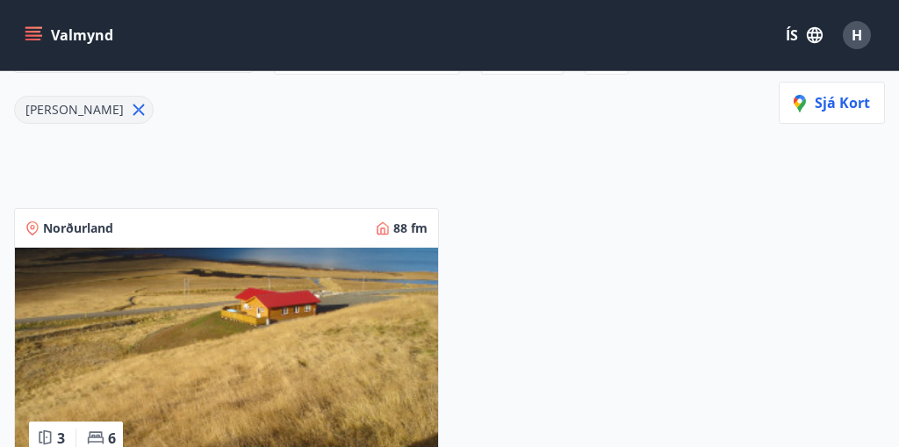
scroll to position [220, 0]
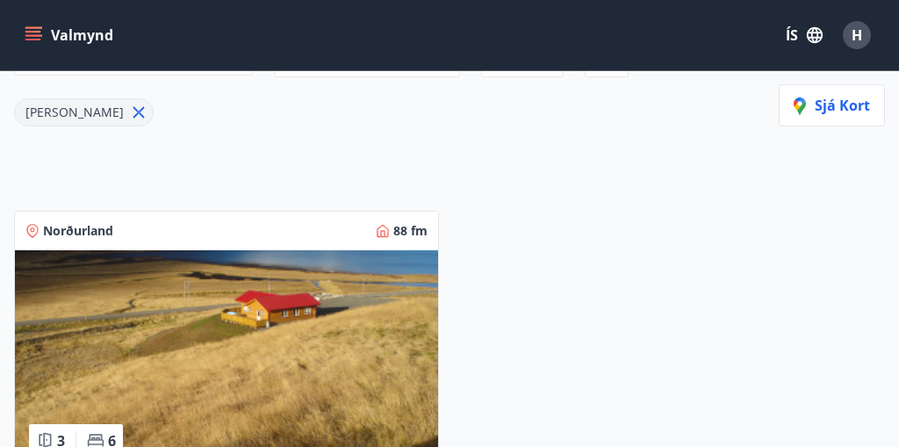
scroll to position [87, 0]
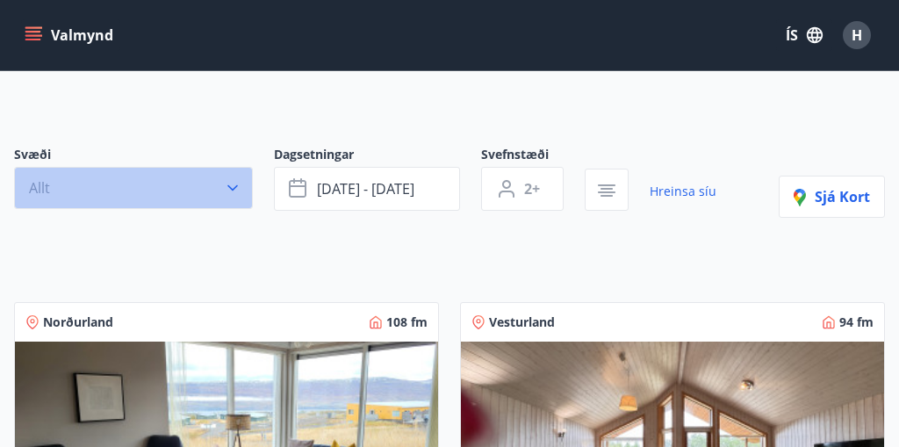
click at [233, 186] on icon "button" at bounding box center [233, 188] width 18 height 18
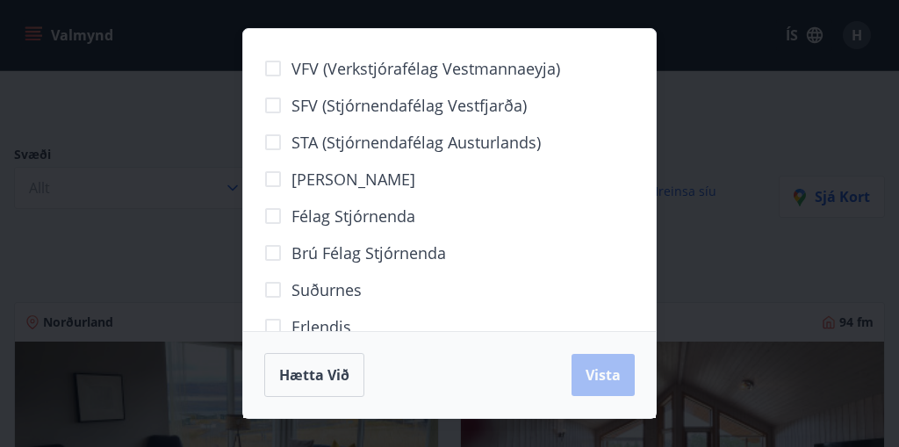
click at [589, 373] on div "Hætta við Vista" at bounding box center [449, 375] width 370 height 44
click at [120, 204] on div "VFV (Verkstjórafélag Vestmannaeyja) SFV (Stjórnendafélag Vestfjarða) STA (Stjór…" at bounding box center [449, 223] width 899 height 447
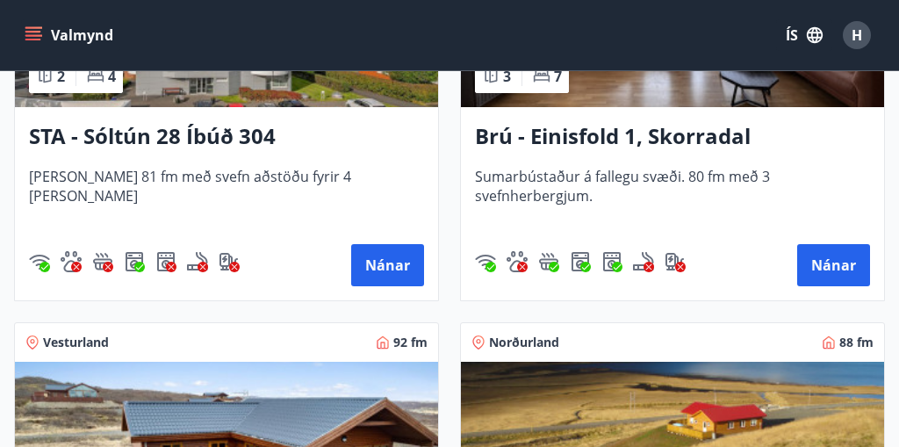
scroll to position [1499, 0]
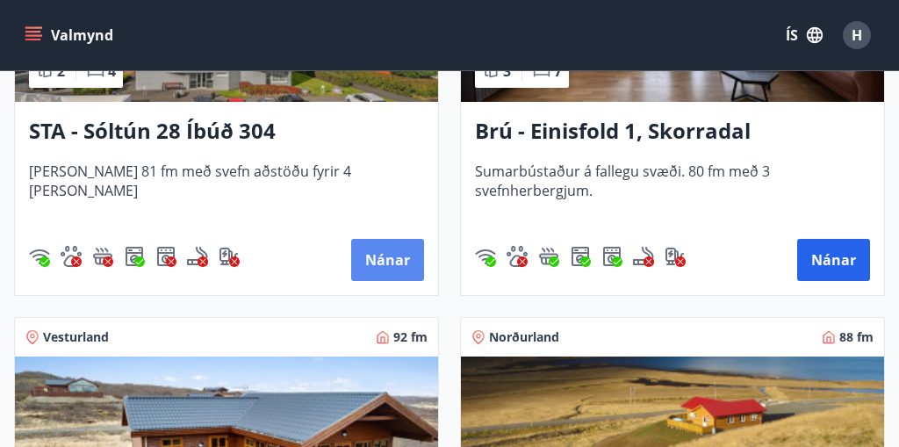
click at [400, 263] on button "Nánar" at bounding box center [387, 260] width 73 height 42
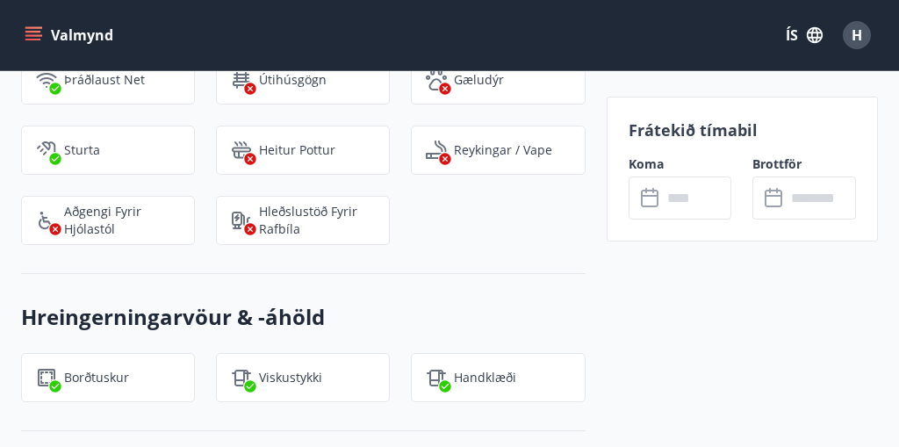
scroll to position [1976, 0]
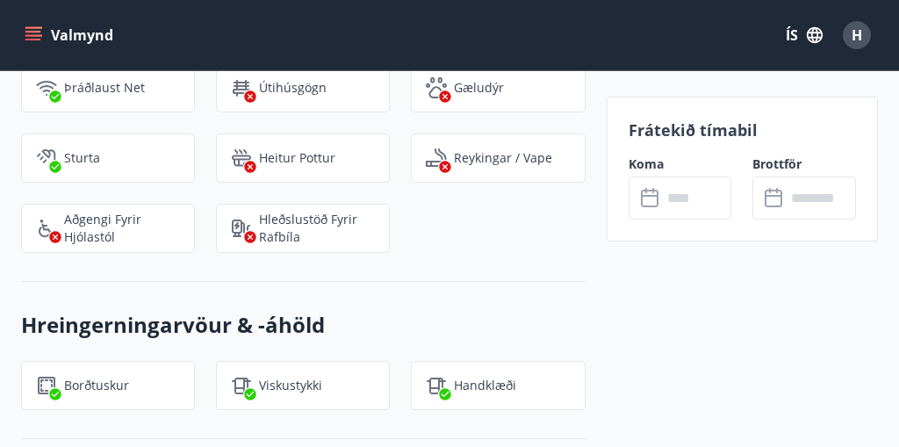
click at [649, 199] on icon at bounding box center [651, 198] width 21 height 21
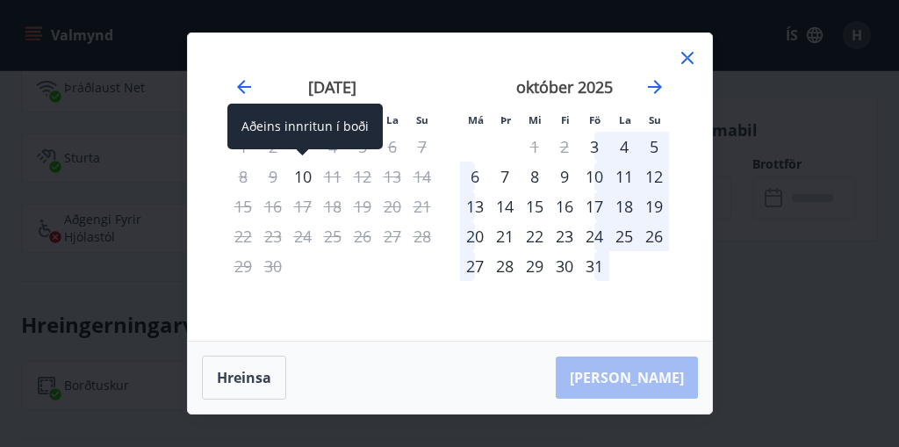
click at [308, 175] on div "10" at bounding box center [303, 176] width 30 height 30
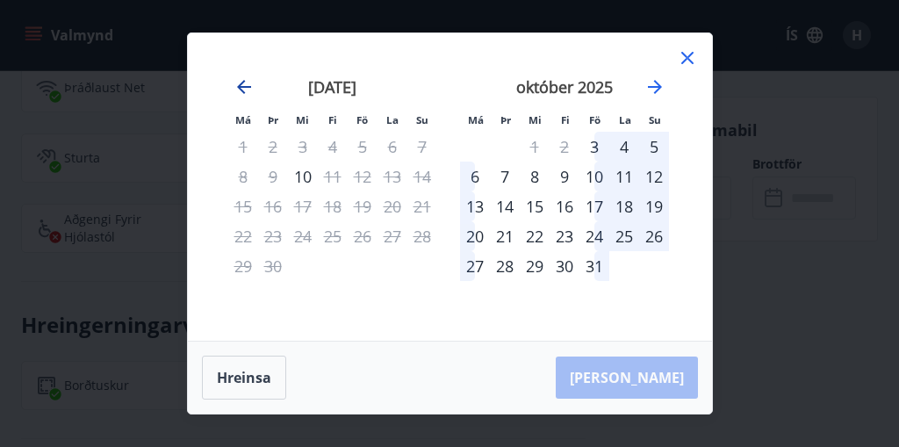
click at [238, 77] on icon "Move backward to switch to the previous month." at bounding box center [243, 86] width 21 height 21
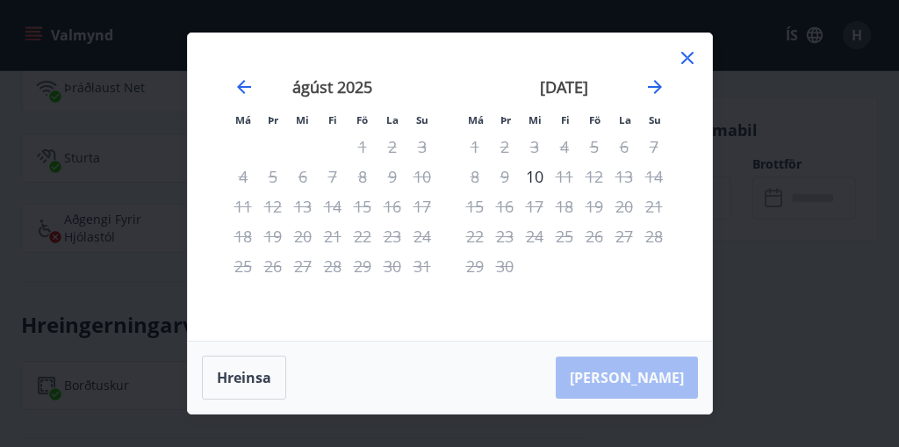
click at [686, 64] on icon at bounding box center [687, 57] width 21 height 21
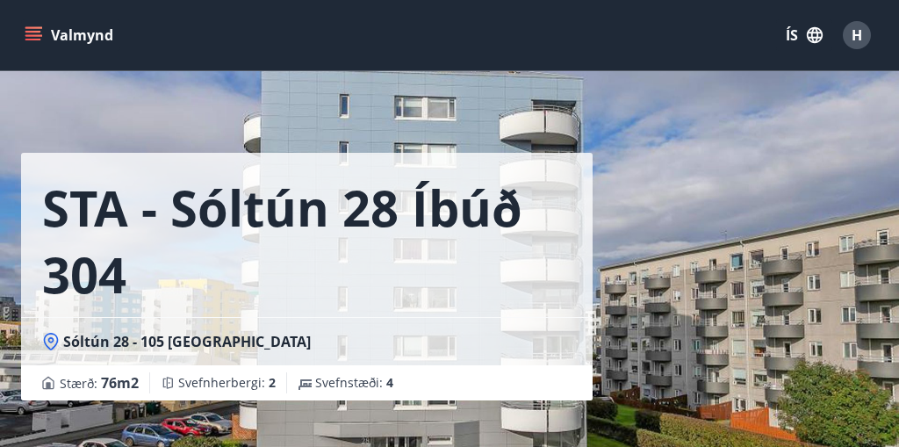
scroll to position [0, 0]
click at [31, 32] on icon "menu" at bounding box center [33, 32] width 16 height 2
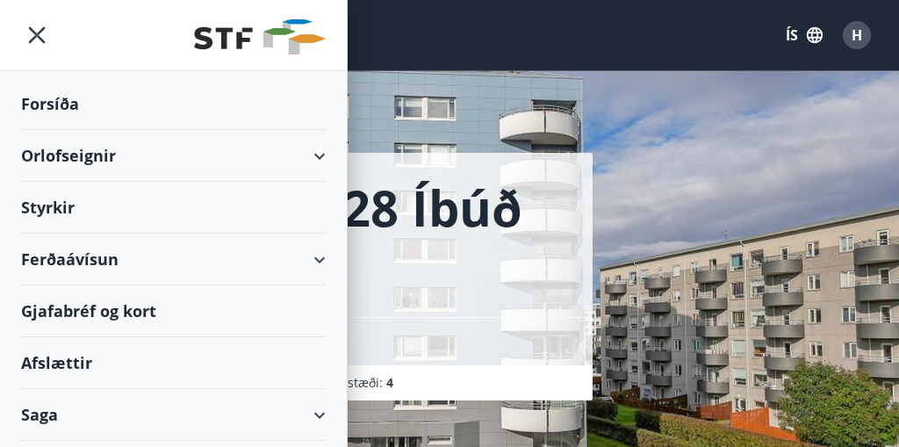
click at [81, 159] on div "Orlofseignir" at bounding box center [173, 156] width 305 height 52
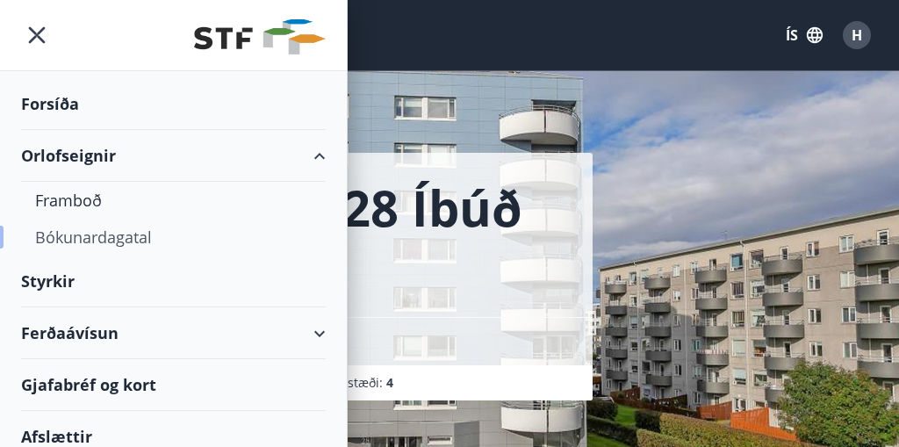
click at [84, 237] on div "Bókunardagatal" at bounding box center [173, 237] width 276 height 37
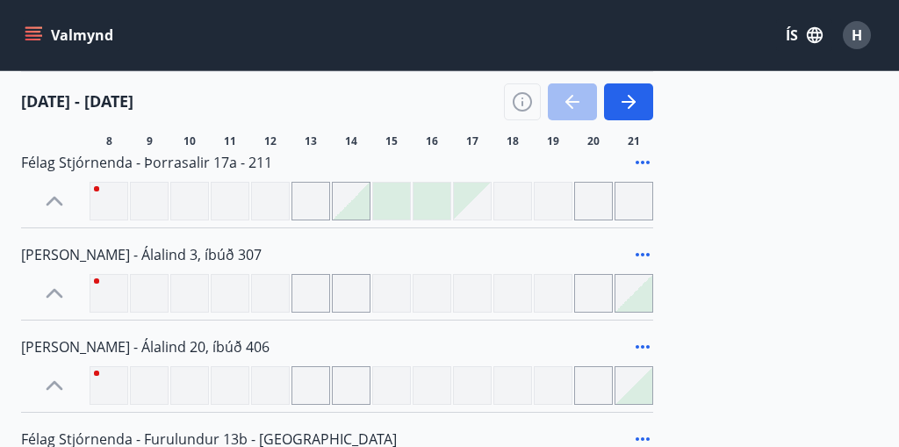
scroll to position [2265, 0]
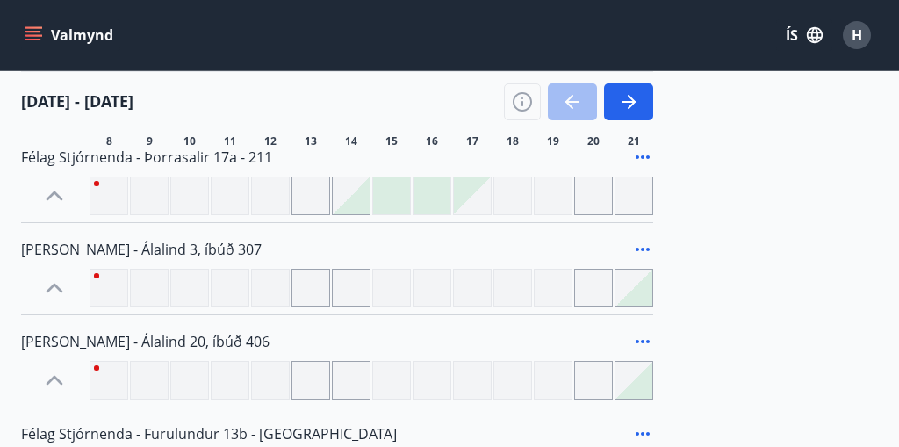
click at [341, 274] on div at bounding box center [351, 288] width 39 height 39
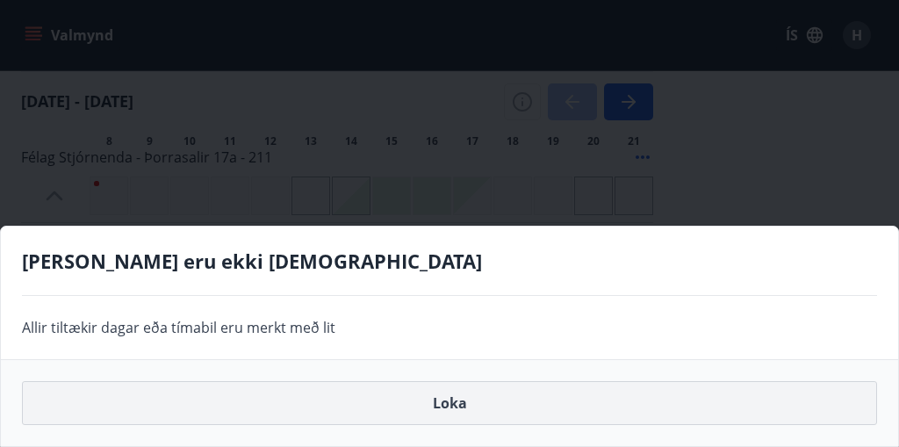
click at [394, 404] on button "Loka" at bounding box center [449, 403] width 855 height 44
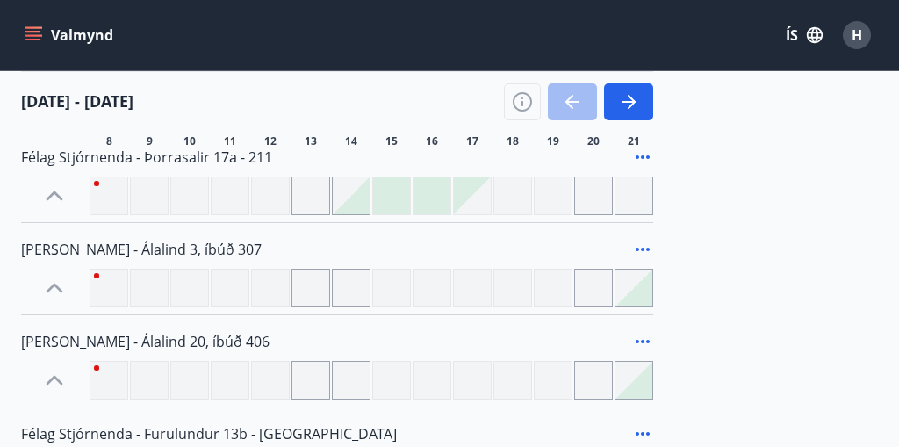
click at [646, 247] on icon at bounding box center [642, 249] width 21 height 21
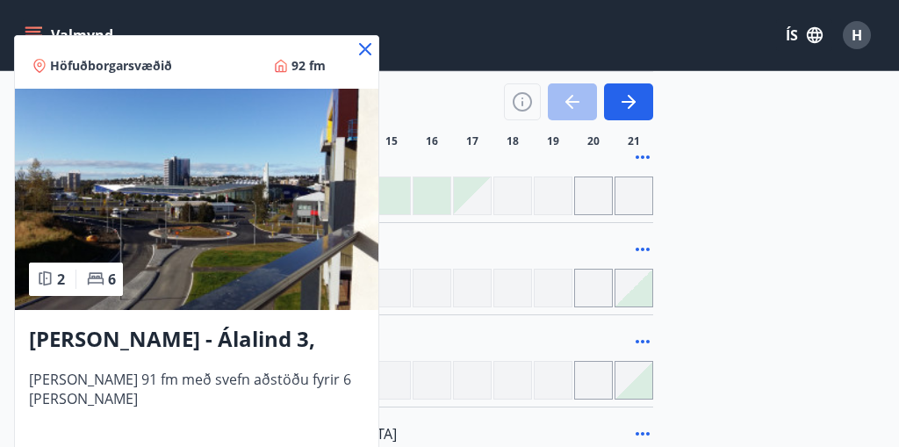
click at [355, 45] on icon at bounding box center [365, 49] width 21 height 21
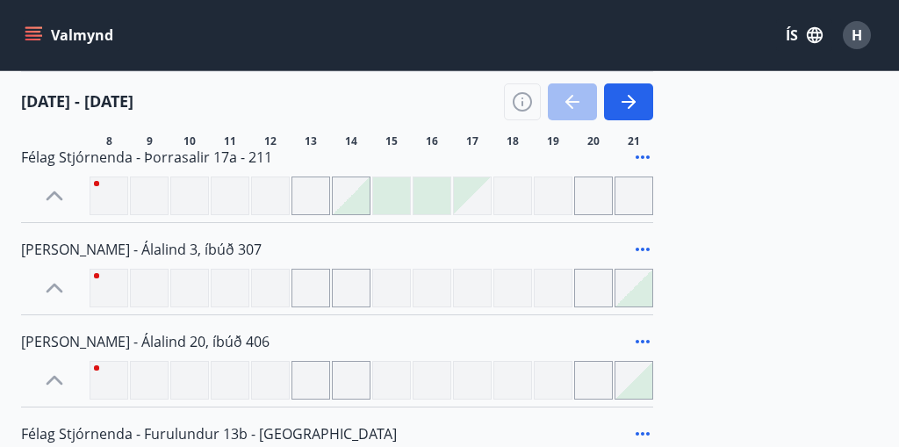
click at [59, 287] on icon at bounding box center [54, 288] width 28 height 28
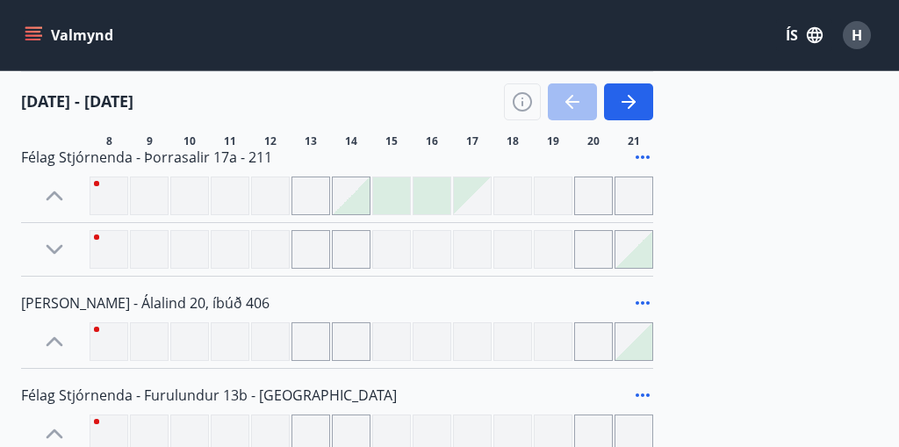
click at [52, 246] on icon at bounding box center [54, 249] width 28 height 28
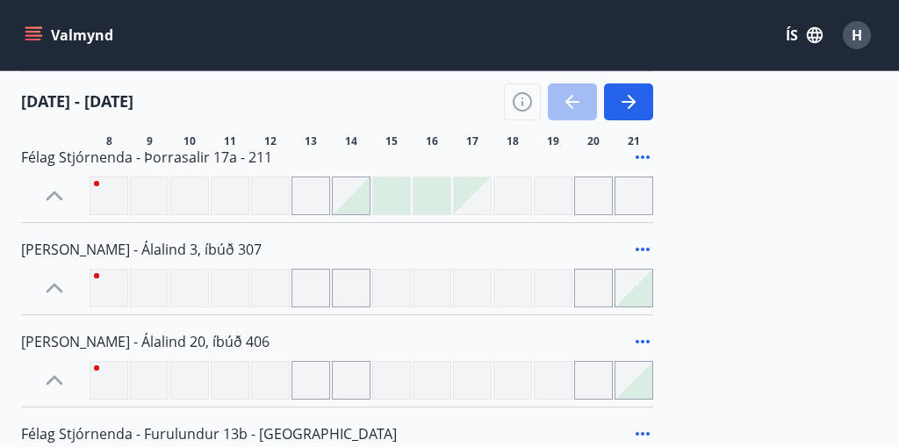
click at [428, 146] on span "16" at bounding box center [432, 141] width 12 height 14
click at [469, 143] on span "17" at bounding box center [472, 141] width 12 height 14
click at [308, 297] on div at bounding box center [310, 288] width 39 height 39
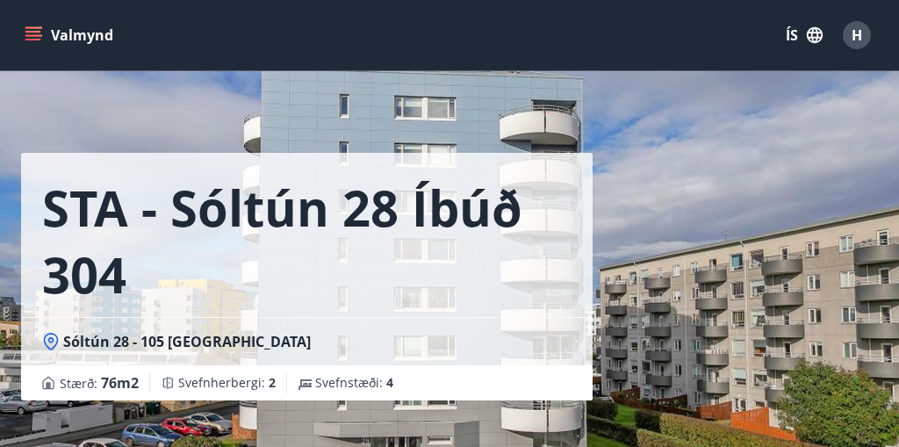
click at [27, 32] on icon "menu" at bounding box center [33, 32] width 16 height 2
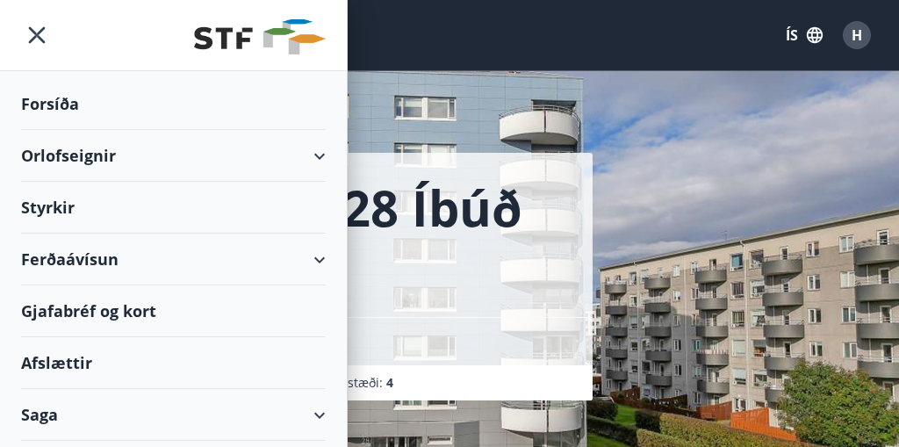
click at [69, 157] on div "Orlofseignir" at bounding box center [173, 156] width 305 height 52
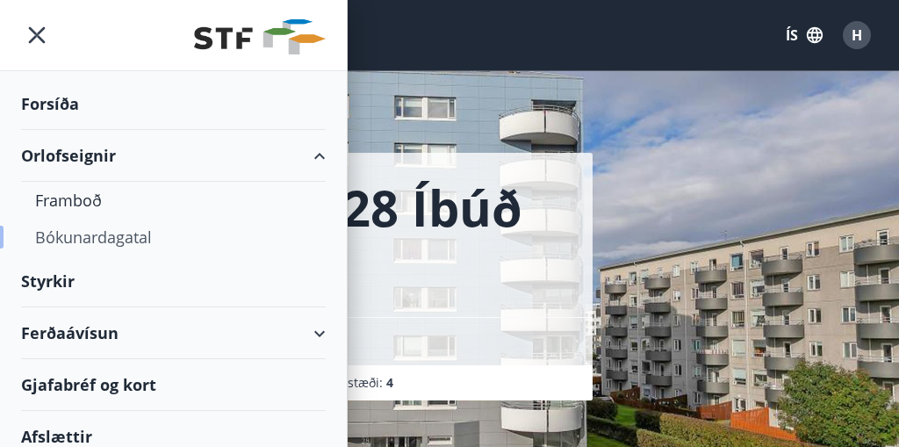
click at [115, 239] on div "Bókunardagatal" at bounding box center [173, 237] width 276 height 37
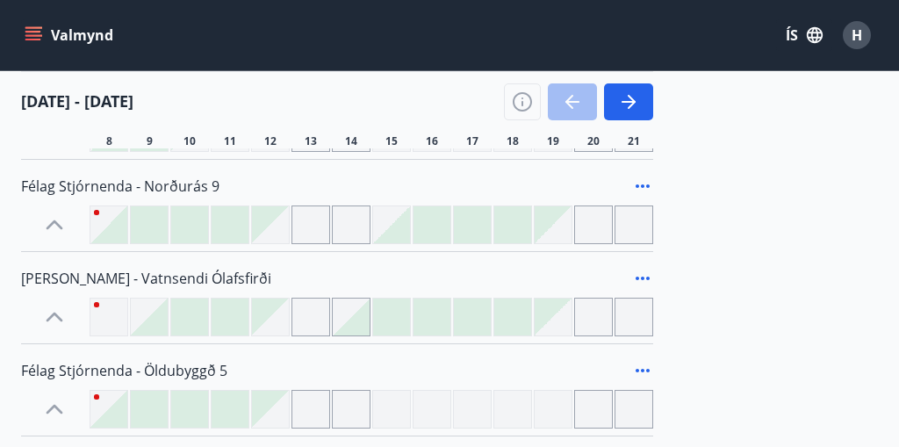
scroll to position [671, 0]
click at [634, 98] on icon "button" at bounding box center [628, 101] width 21 height 21
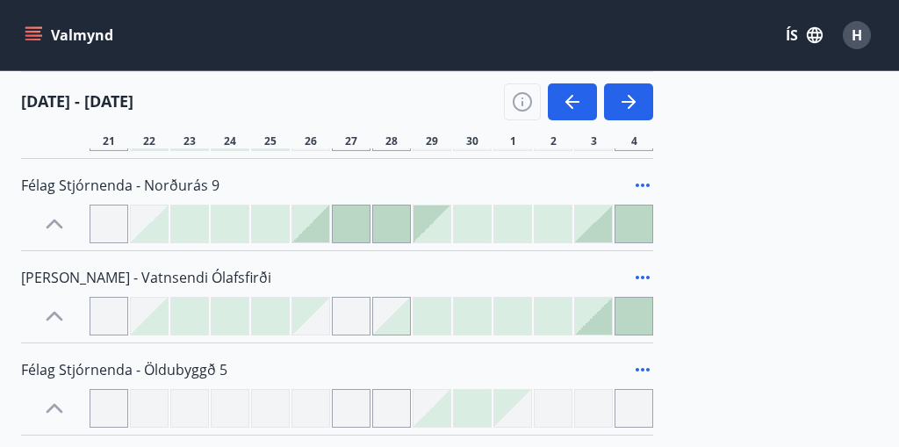
click at [320, 230] on div at bounding box center [310, 223] width 37 height 37
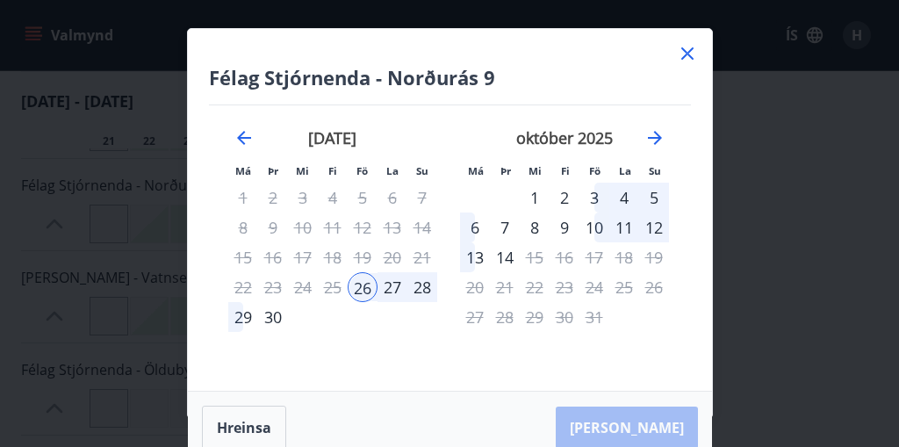
click at [686, 55] on icon at bounding box center [687, 53] width 21 height 21
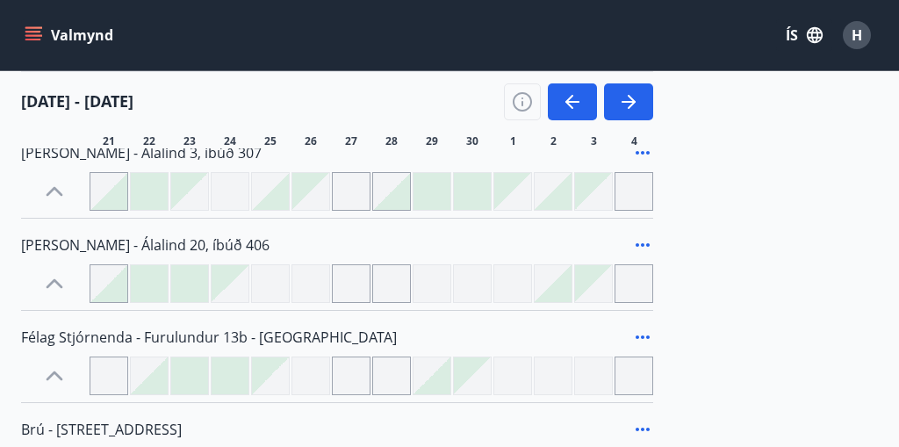
scroll to position [2379, 0]
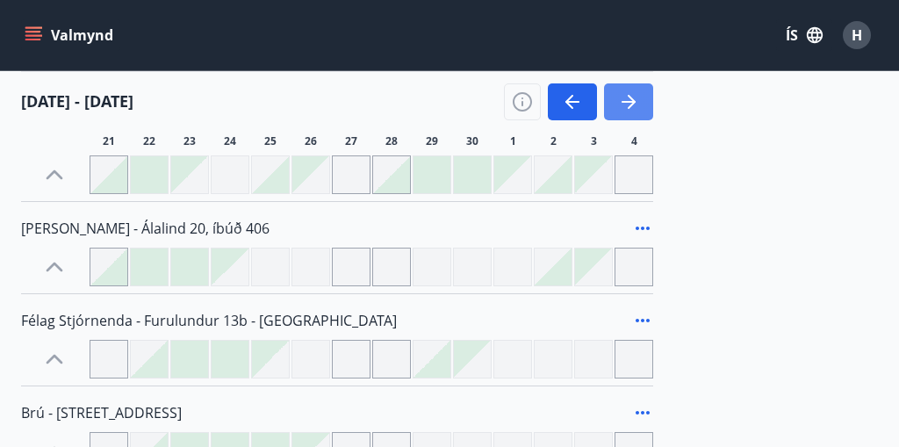
click at [633, 101] on icon "button" at bounding box center [632, 102] width 8 height 14
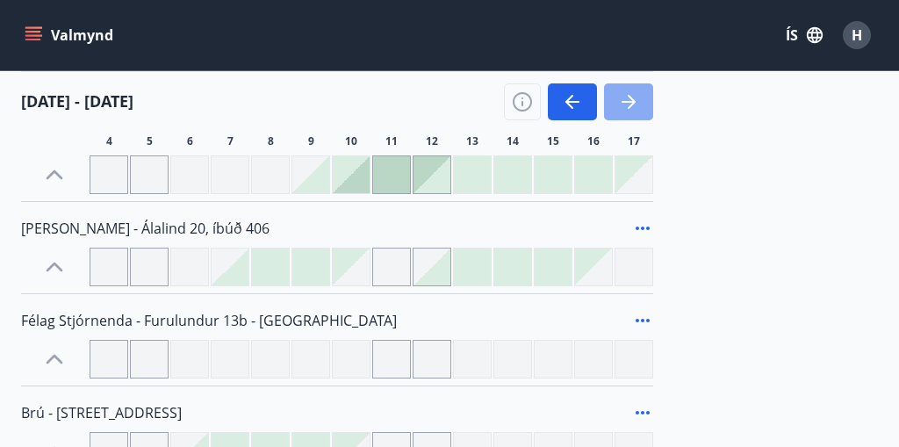
click at [635, 101] on icon "button" at bounding box center [628, 101] width 21 height 21
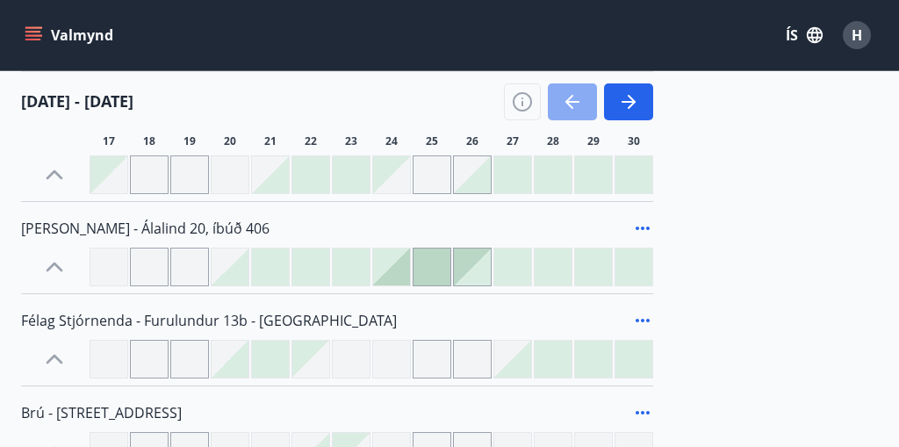
click at [571, 92] on icon "button" at bounding box center [572, 101] width 21 height 21
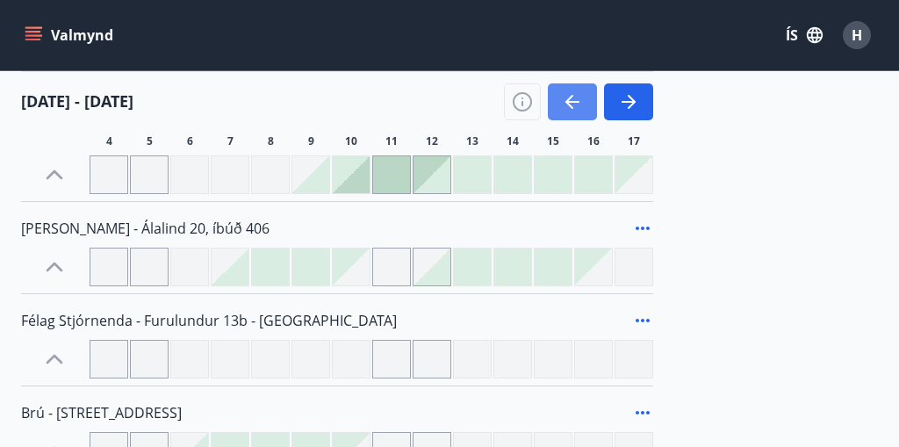
click at [571, 92] on icon "button" at bounding box center [572, 101] width 21 height 21
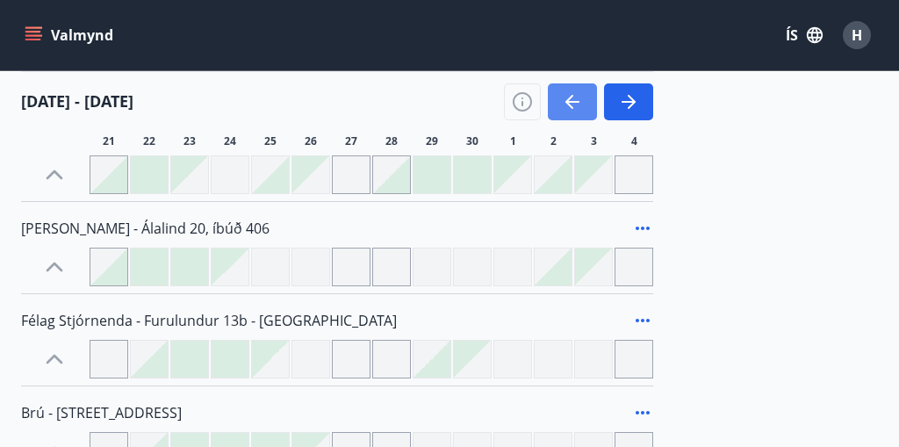
click at [572, 92] on icon "button" at bounding box center [572, 101] width 21 height 21
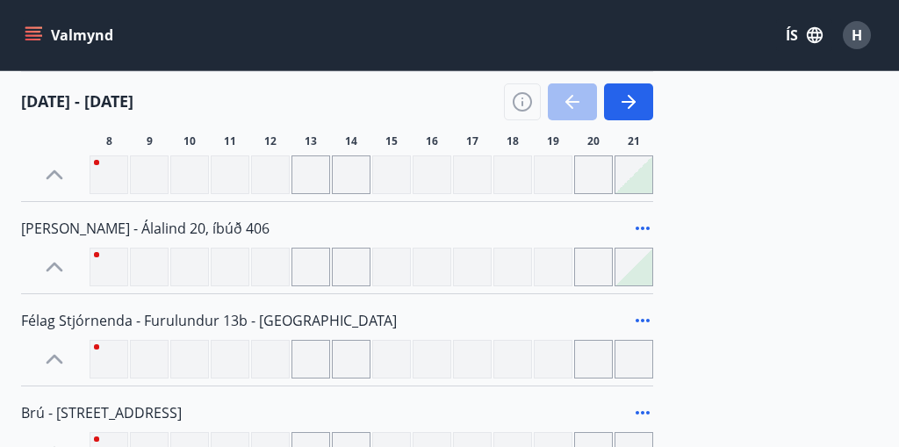
click at [578, 86] on div at bounding box center [578, 101] width 149 height 37
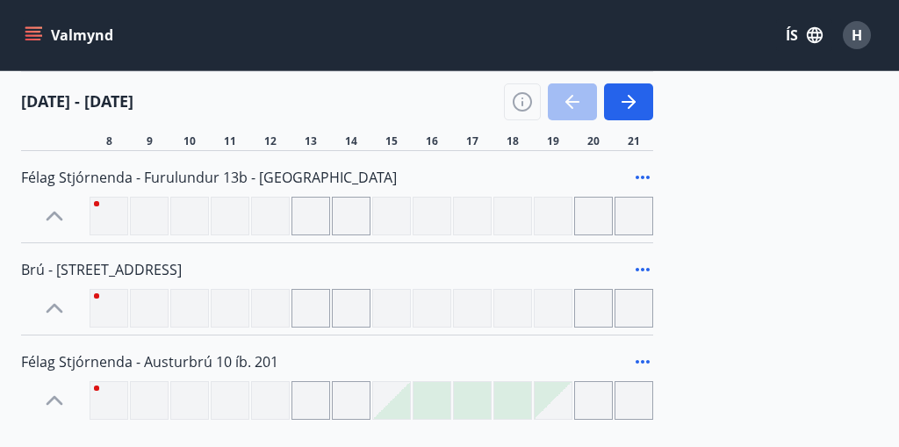
scroll to position [2515, 0]
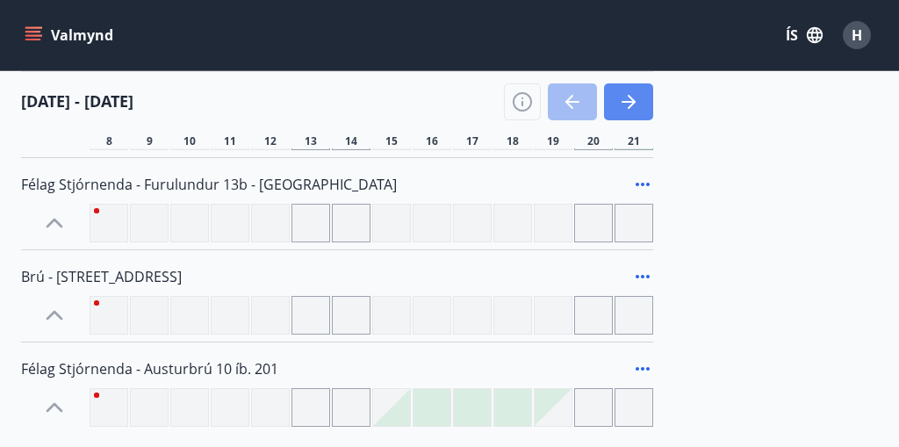
click at [628, 104] on icon "button" at bounding box center [628, 101] width 21 height 21
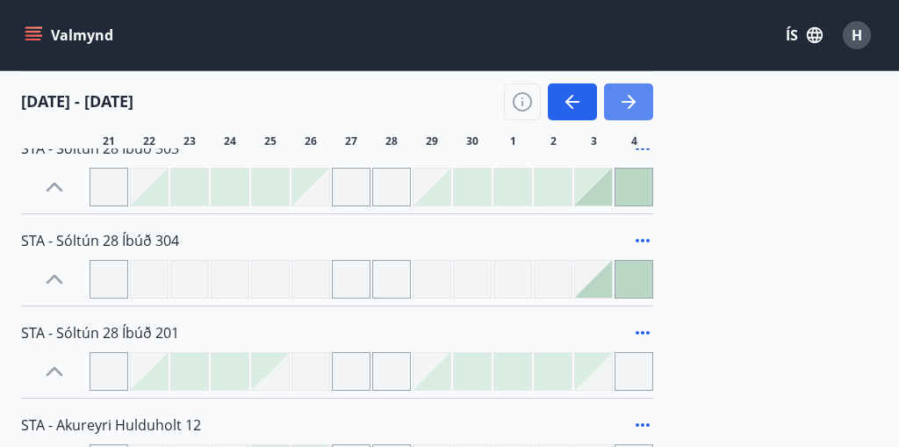
scroll to position [1635, 0]
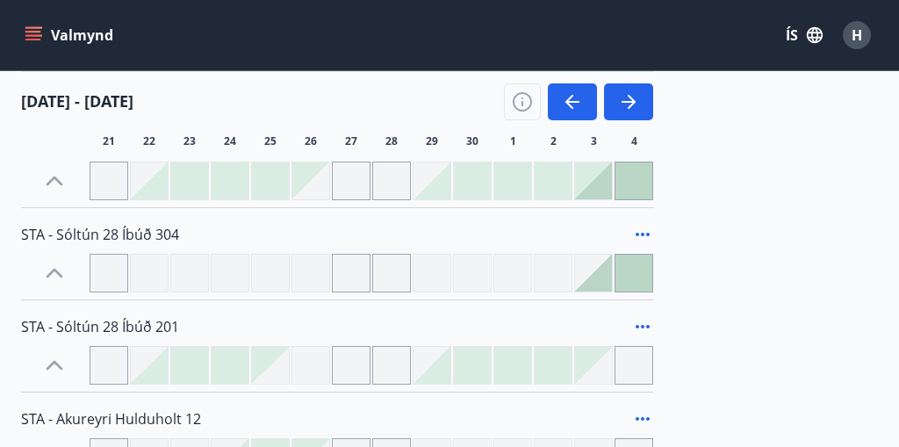
click at [653, 101] on div "21 sep - 04 okt 21 22 23 24 25 26 27 28 29 30 1 2 3 4" at bounding box center [449, 109] width 857 height 77
click at [634, 100] on icon "button" at bounding box center [632, 102] width 8 height 14
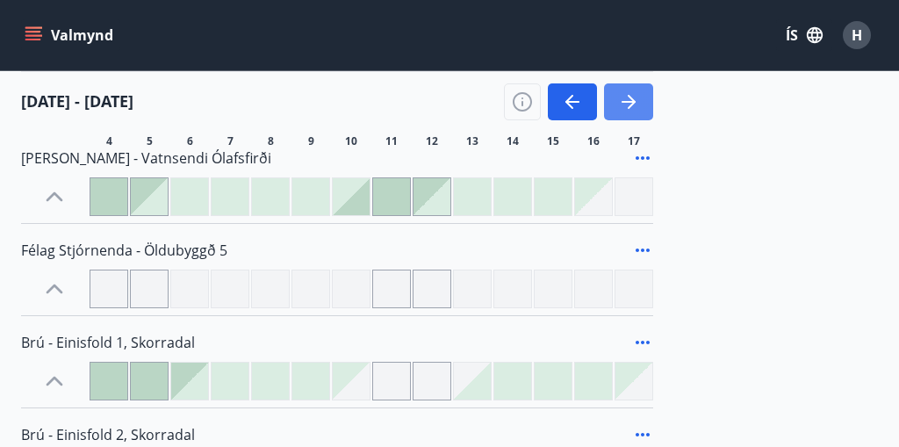
scroll to position [801, 0]
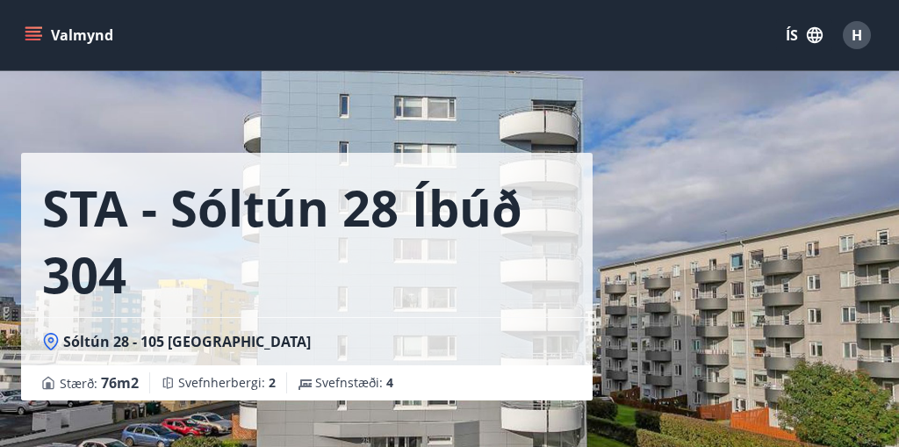
click at [278, 275] on h1 "STA - Sóltún 28 Íbúð 304" at bounding box center [306, 240] width 529 height 133
